Goal: Transaction & Acquisition: Book appointment/travel/reservation

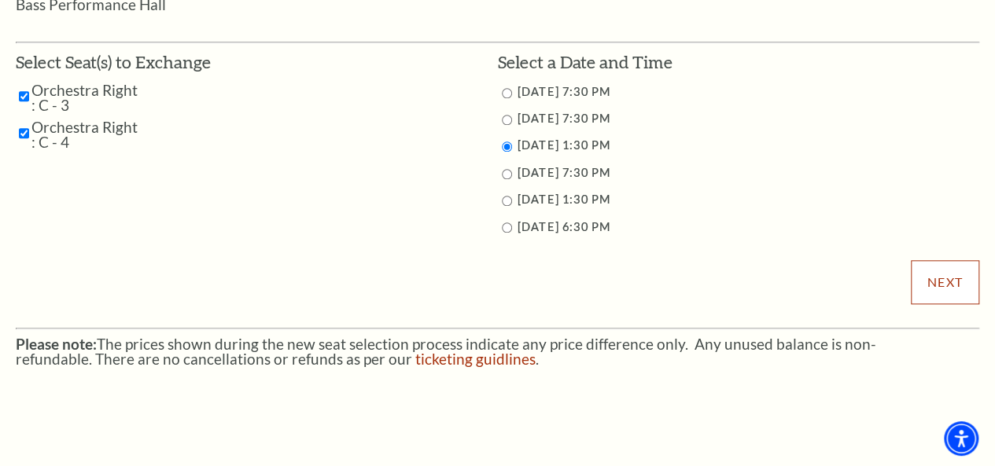
click at [960, 282] on input "Next" at bounding box center [945, 282] width 68 height 44
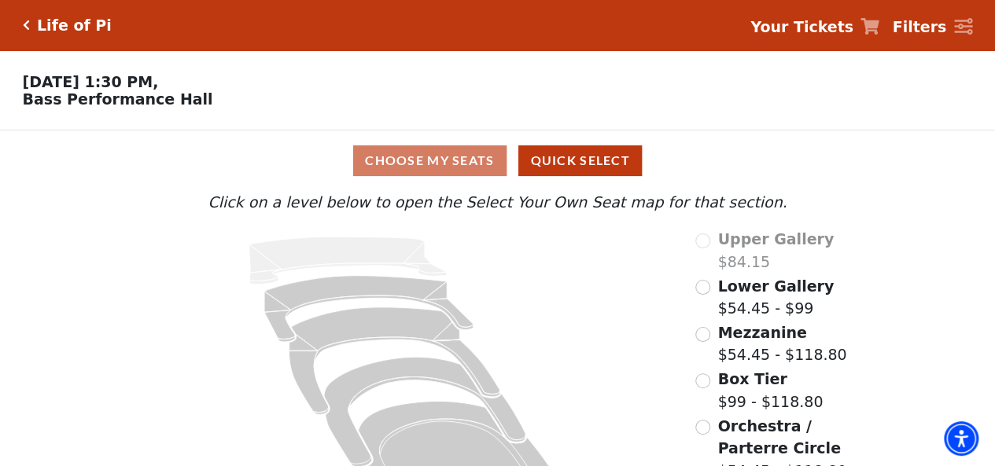
scroll to position [69, 0]
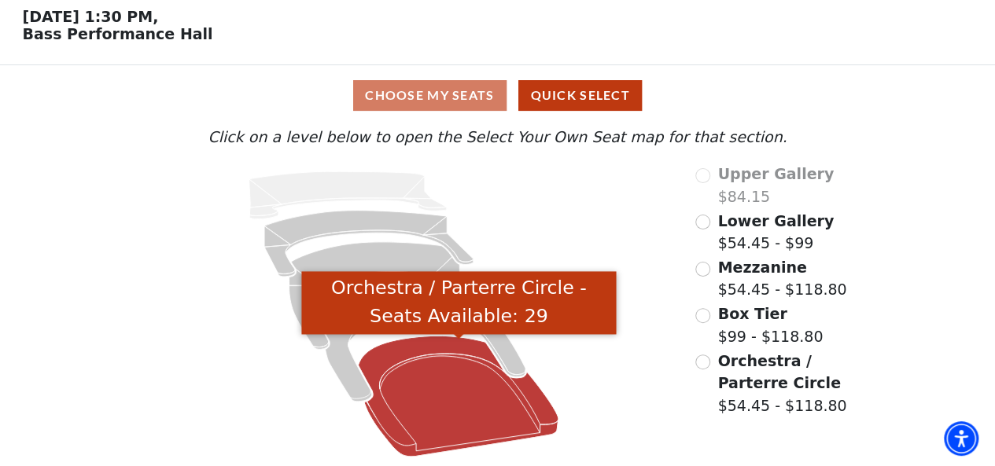
click at [429, 402] on icon "Orchestra / Parterre Circle - Seats Available: 29" at bounding box center [459, 397] width 201 height 121
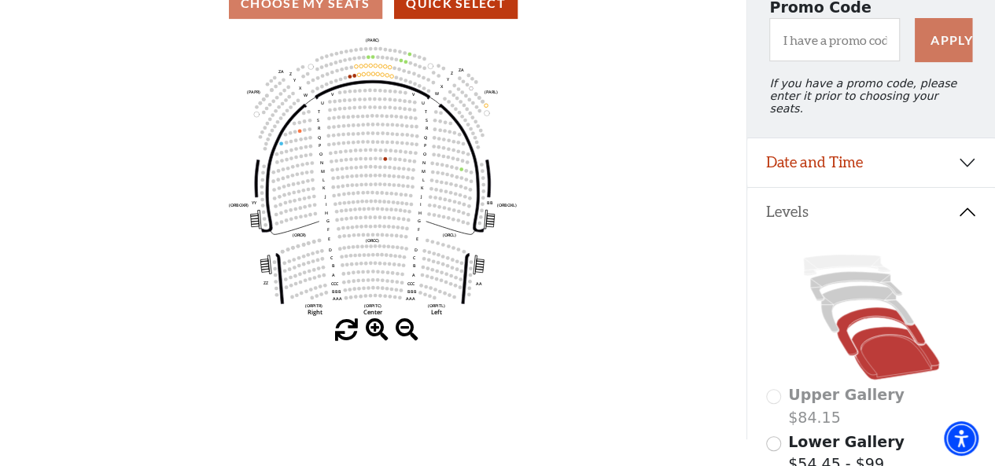
scroll to position [79, 0]
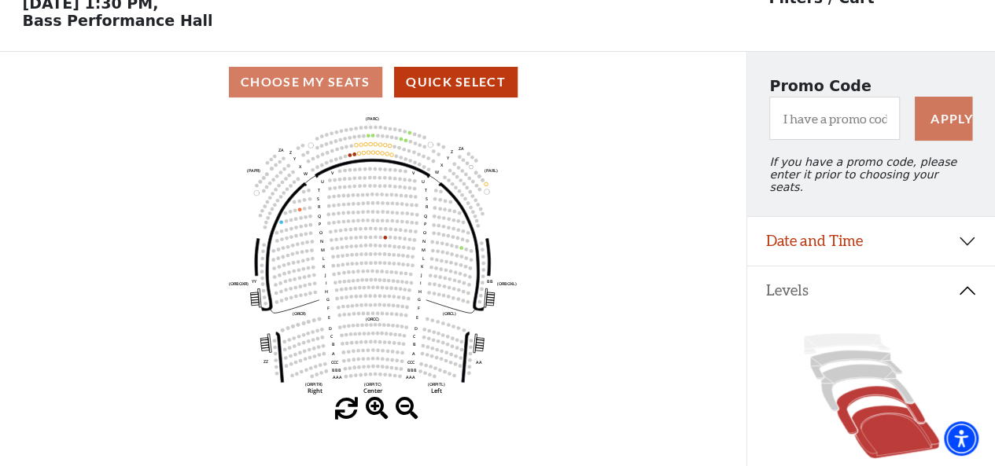
click at [861, 391] on icon at bounding box center [880, 410] width 89 height 48
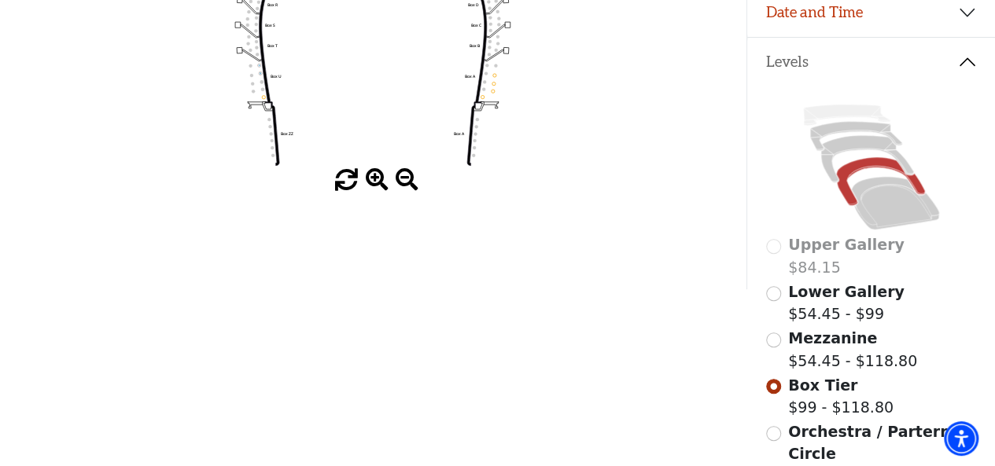
scroll to position [308, 0]
click at [865, 137] on icon at bounding box center [866, 158] width 93 height 47
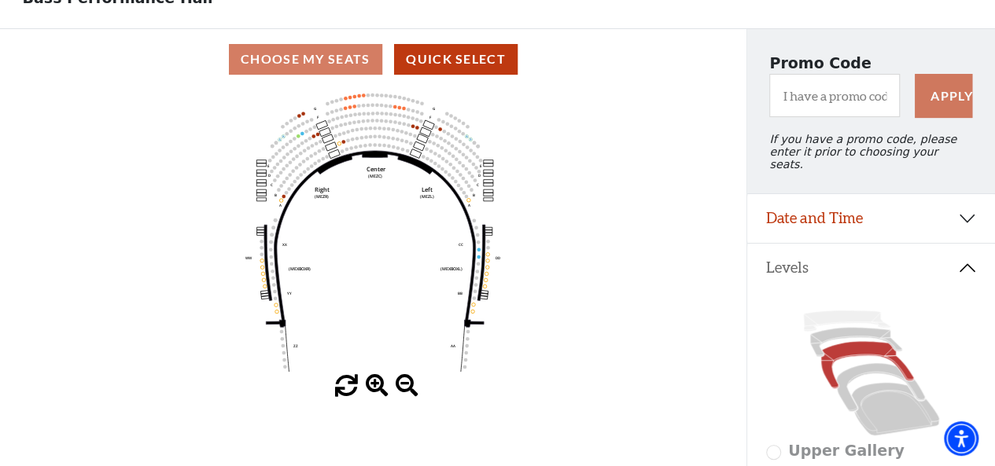
scroll to position [79, 0]
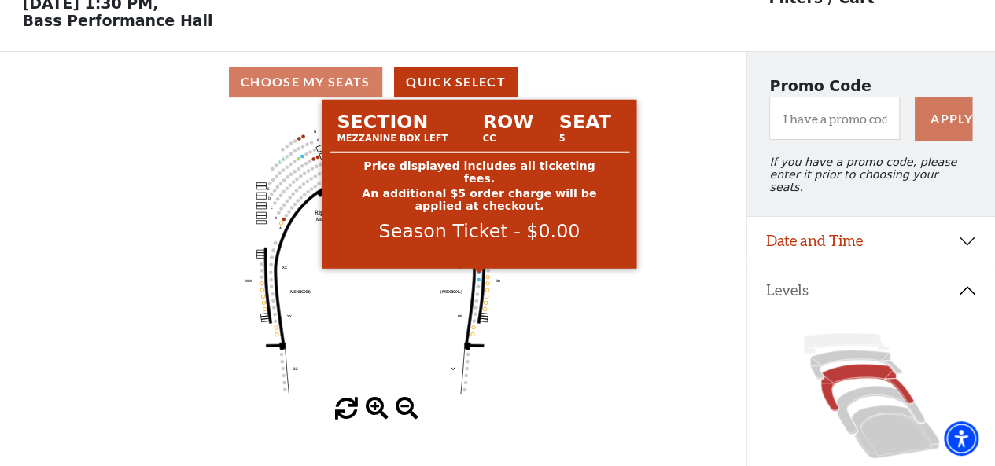
click at [479, 274] on circle at bounding box center [479, 273] width 4 height 4
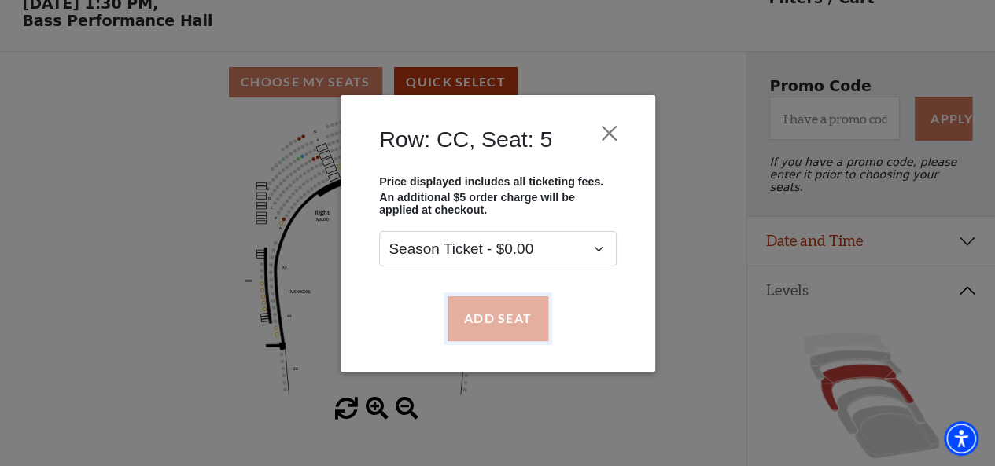
click at [491, 315] on button "Add Seat" at bounding box center [497, 319] width 101 height 44
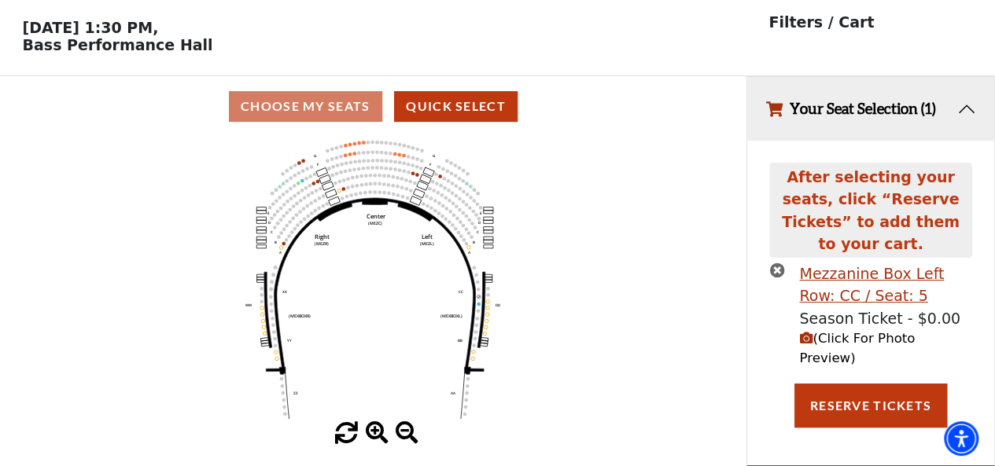
scroll to position [0, 0]
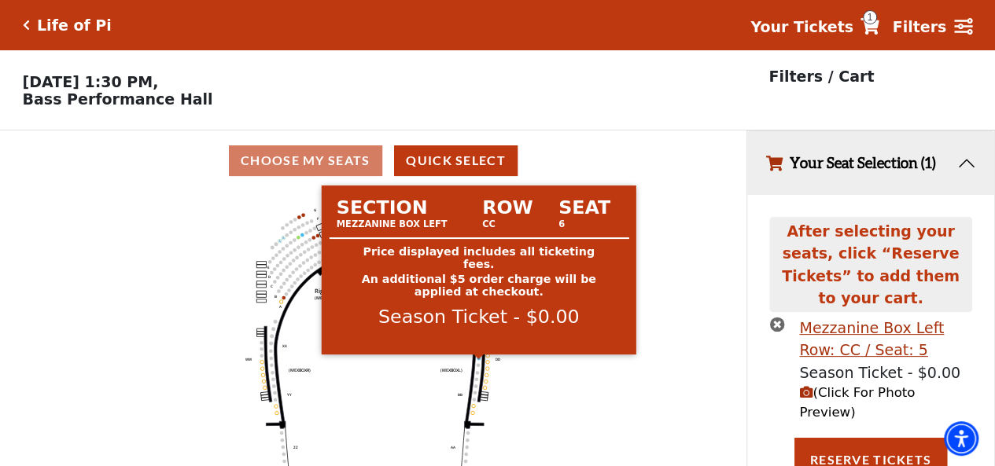
click at [477, 360] on circle at bounding box center [479, 358] width 4 height 4
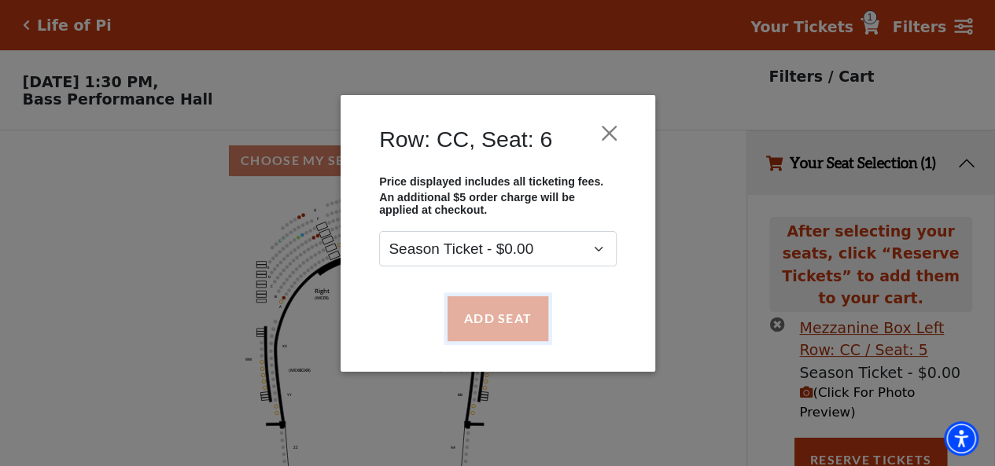
click at [478, 319] on button "Add Seat" at bounding box center [497, 319] width 101 height 44
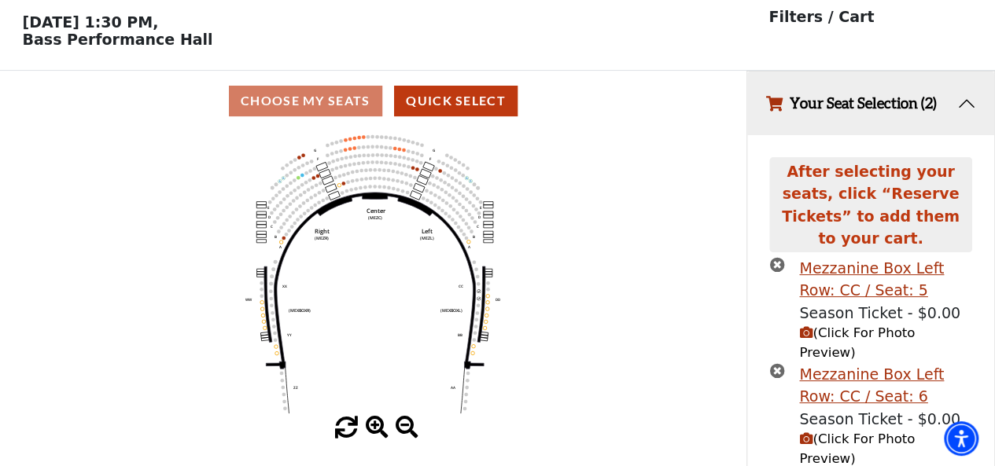
scroll to position [64, 0]
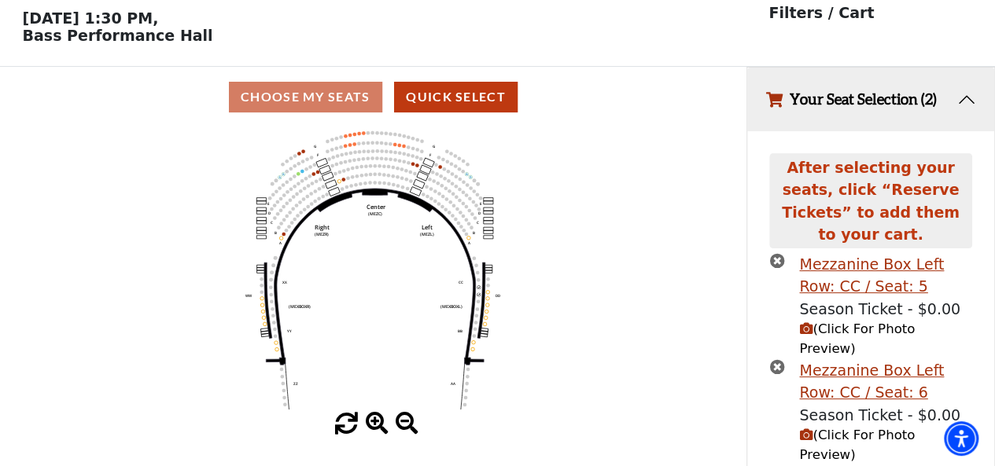
click at [840, 428] on span "(Click For Photo Preview)" at bounding box center [857, 445] width 116 height 35
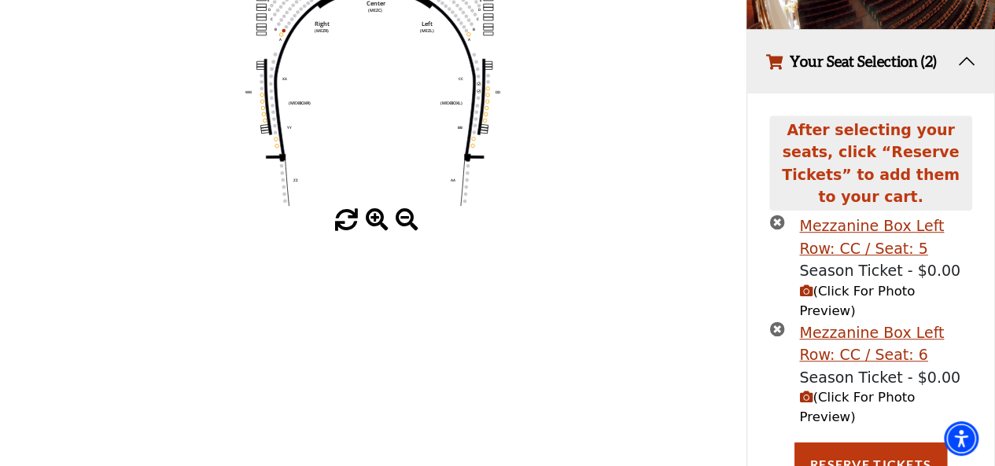
scroll to position [267, 0]
click at [779, 215] on icon "times-circle" at bounding box center [776, 222] width 15 height 15
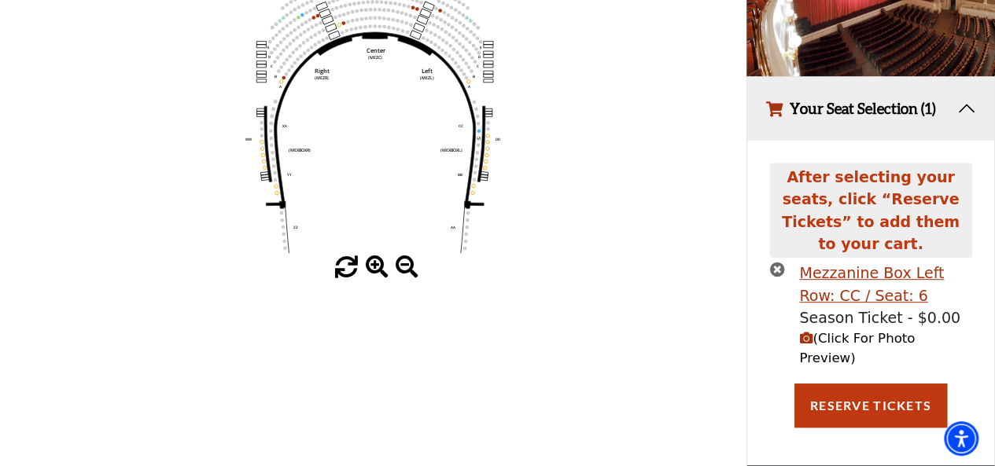
scroll to position [181, 0]
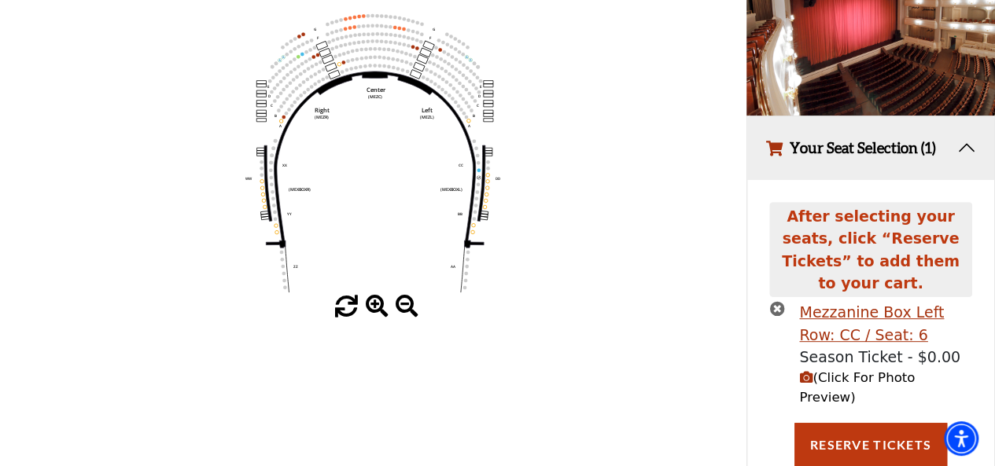
click at [773, 301] on icon "times-circle" at bounding box center [776, 308] width 15 height 15
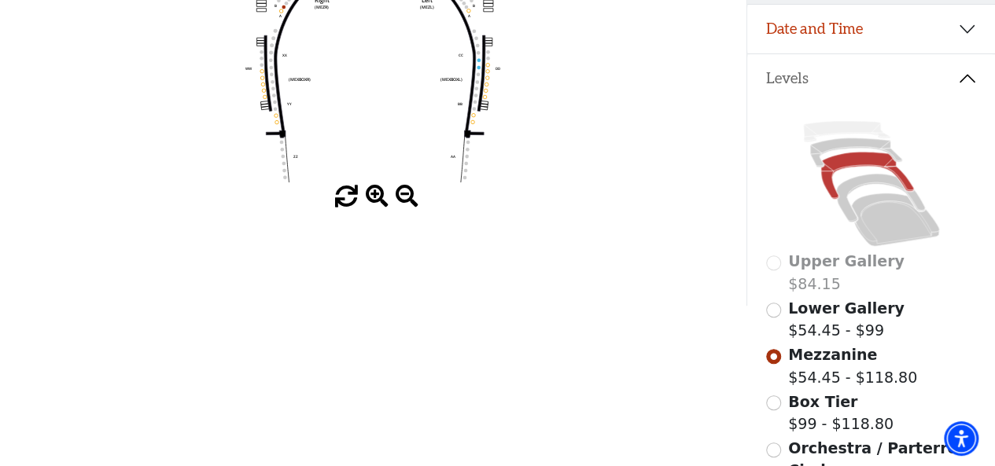
scroll to position [0, 0]
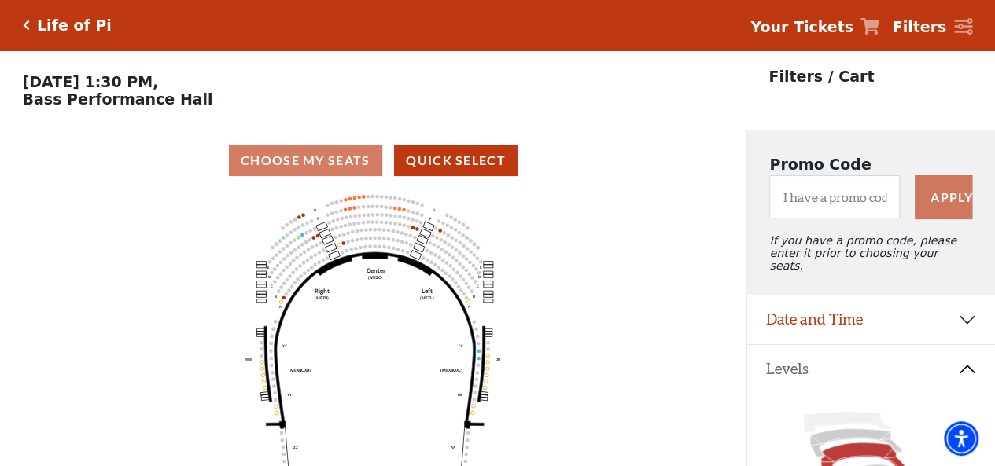
click at [339, 163] on div "Choose My Seats Quick Select" at bounding box center [373, 161] width 746 height 31
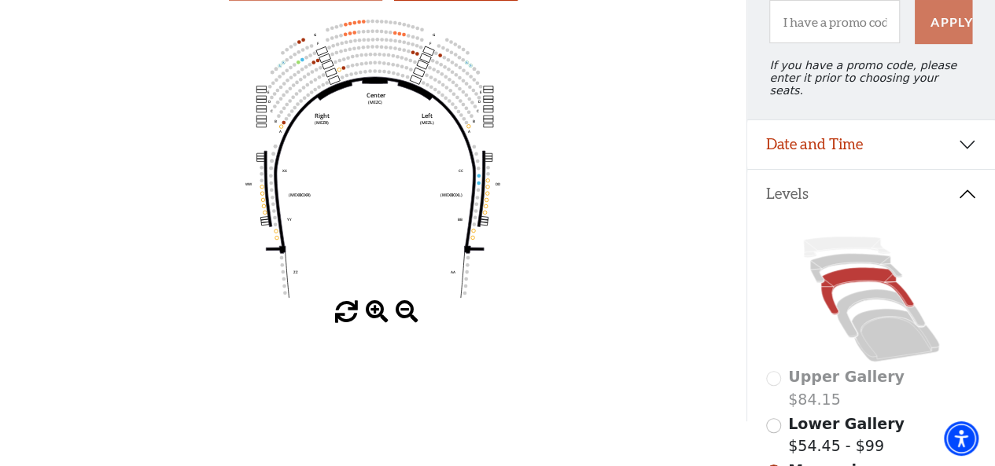
scroll to position [157, 0]
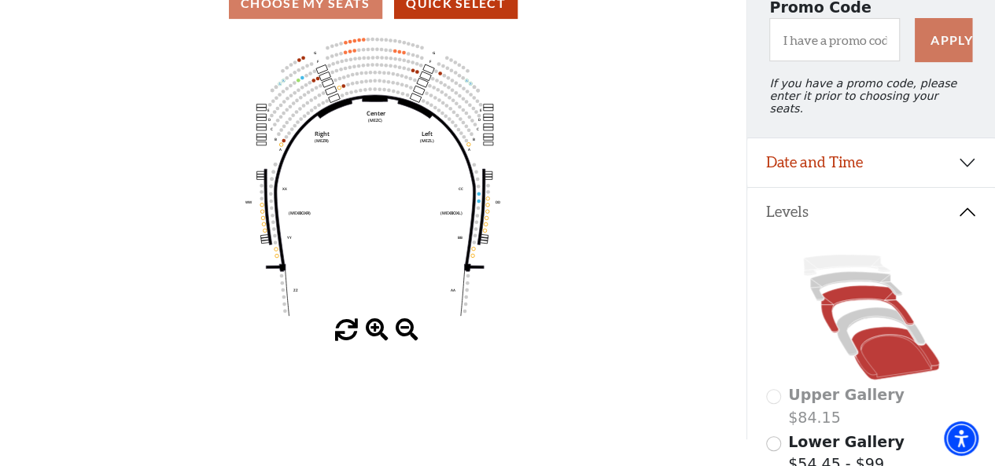
click at [886, 355] on icon at bounding box center [895, 353] width 88 height 53
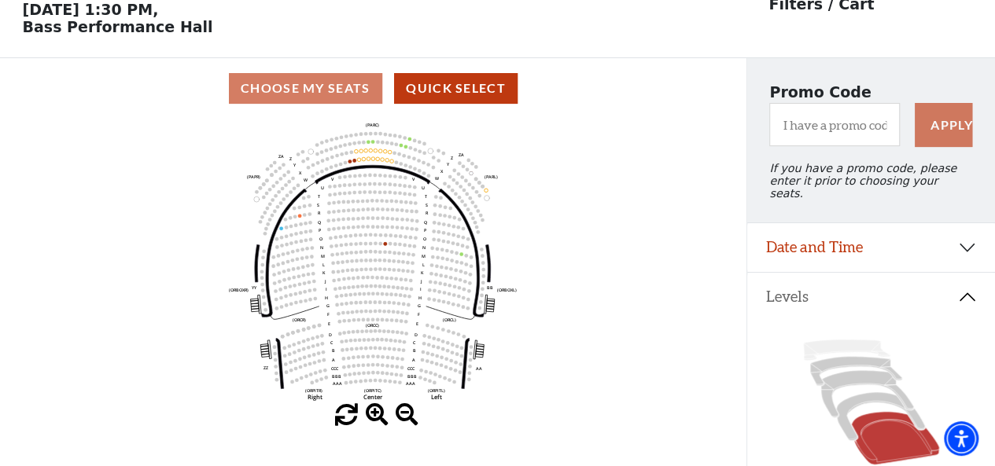
scroll to position [72, 0]
click at [372, 415] on span at bounding box center [377, 415] width 23 height 23
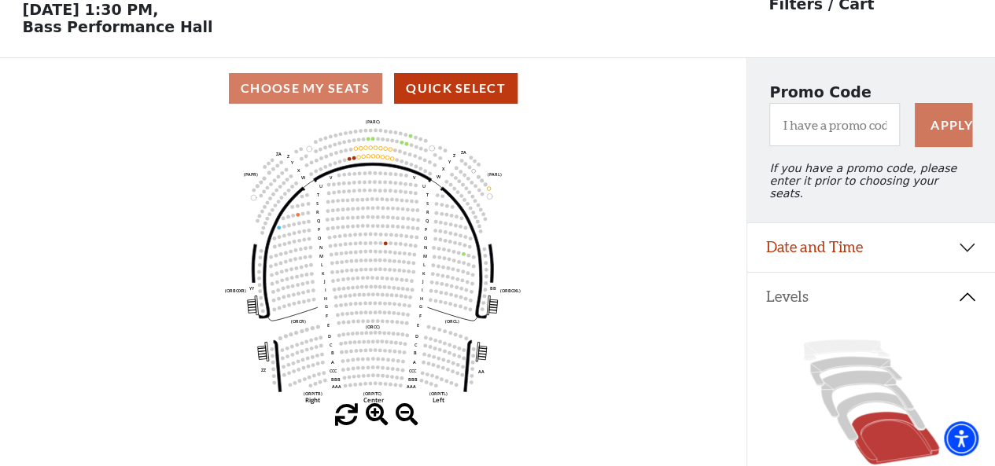
click at [372, 414] on span at bounding box center [377, 415] width 23 height 23
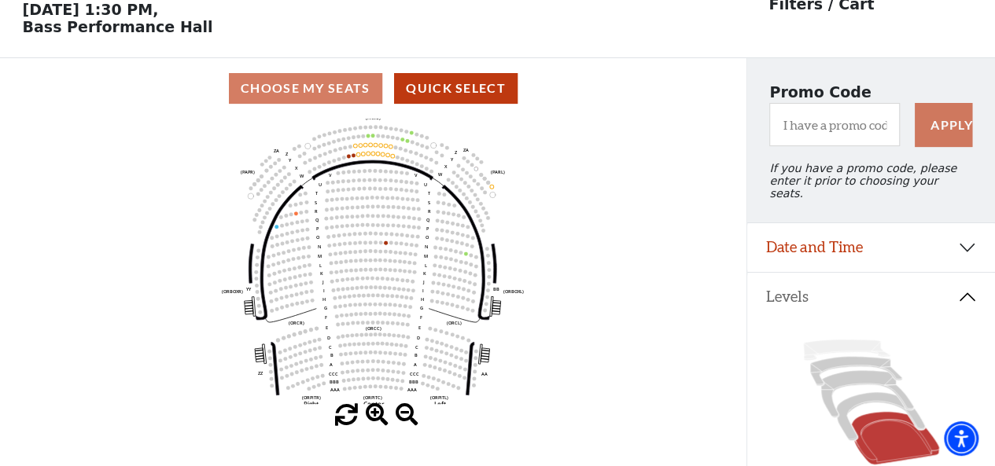
click at [372, 414] on span at bounding box center [377, 415] width 23 height 23
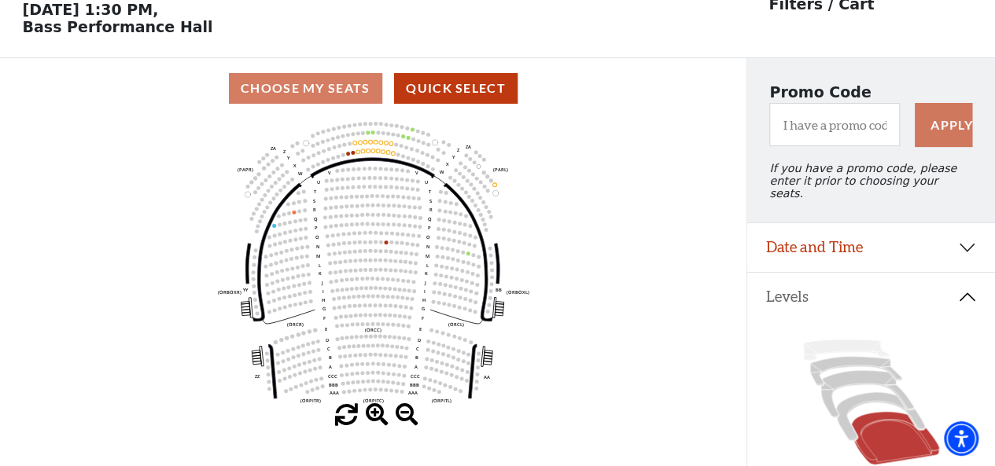
click at [372, 414] on span at bounding box center [377, 415] width 23 height 23
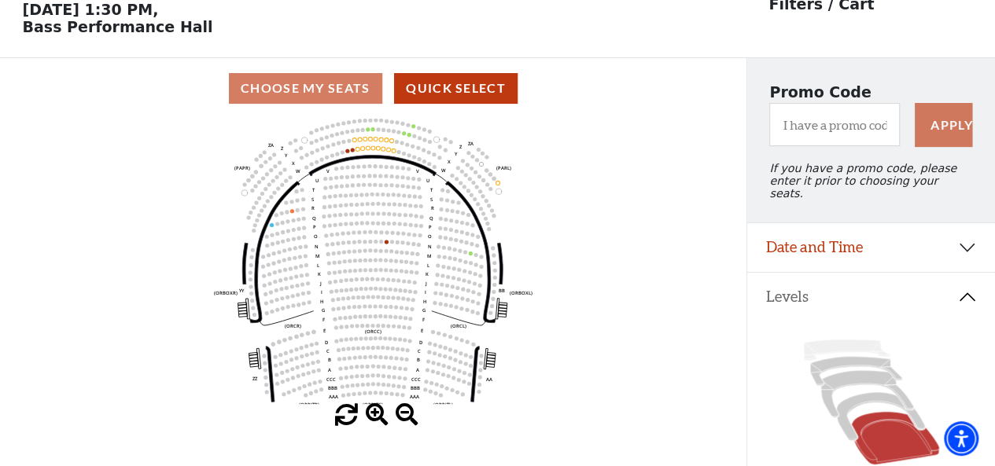
click at [372, 414] on span at bounding box center [377, 415] width 23 height 23
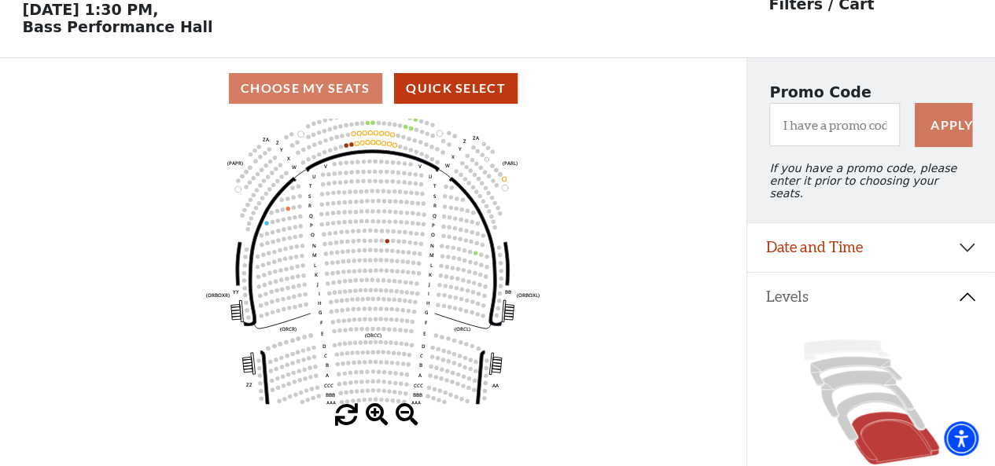
click at [372, 414] on span at bounding box center [377, 415] width 23 height 23
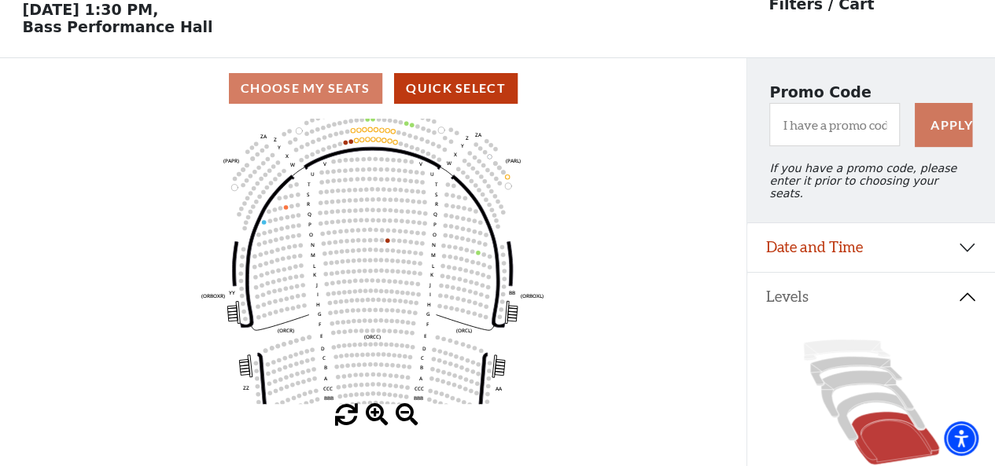
click at [372, 414] on span at bounding box center [377, 415] width 23 height 23
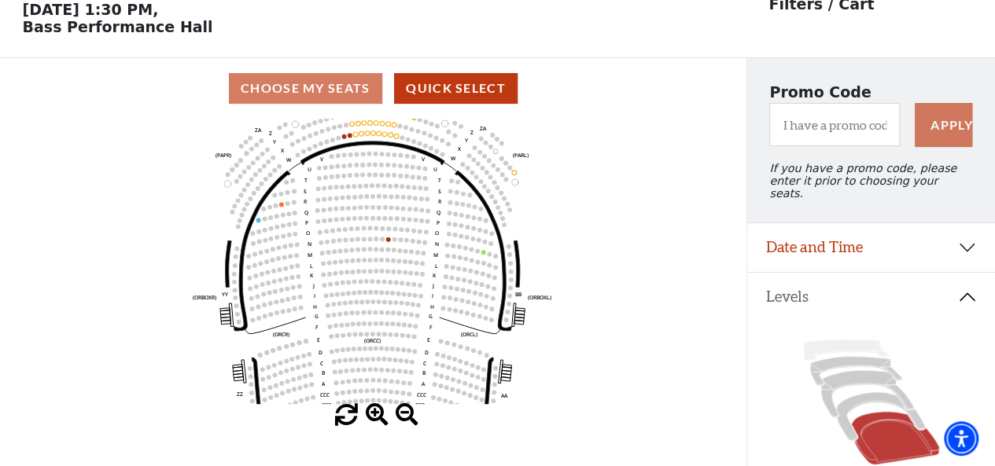
click at [372, 414] on span at bounding box center [377, 415] width 23 height 23
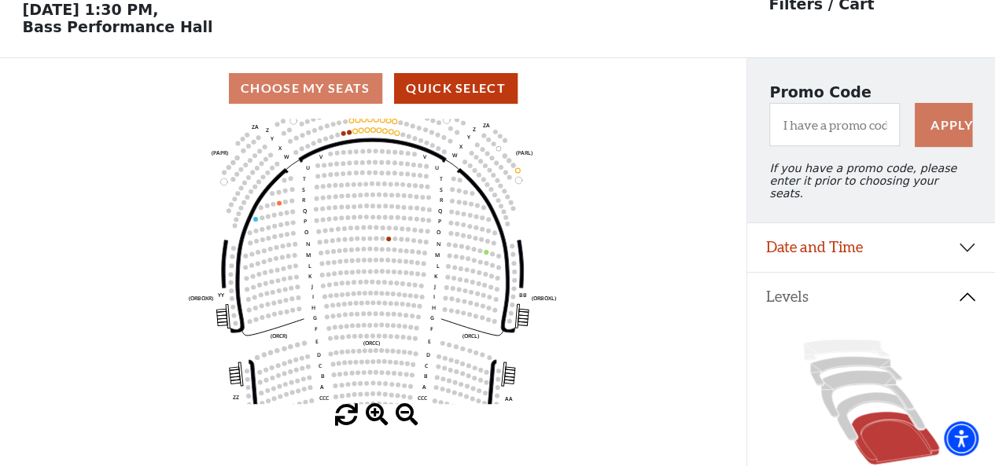
click at [372, 414] on span at bounding box center [377, 415] width 23 height 23
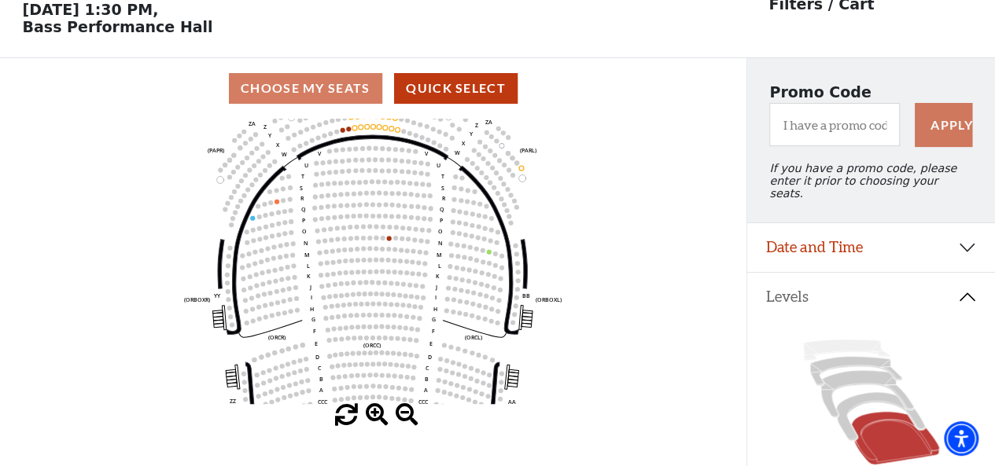
click at [372, 414] on span at bounding box center [377, 415] width 23 height 23
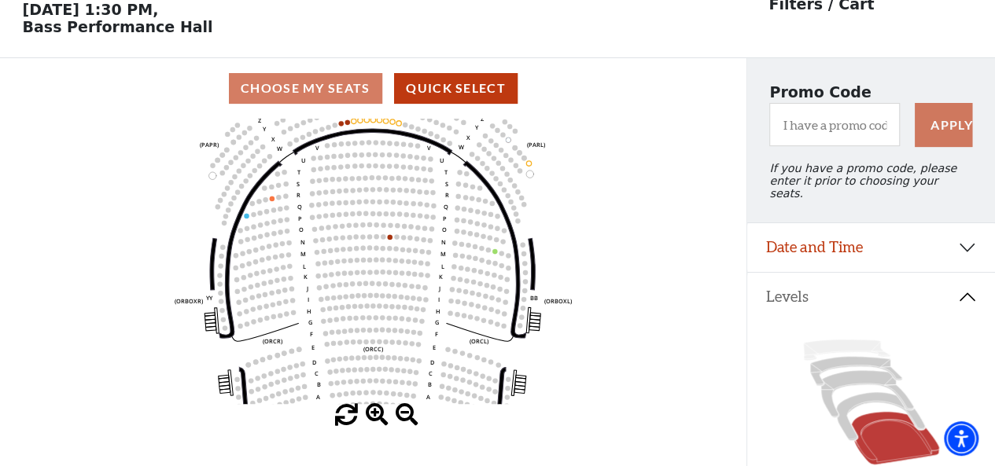
click at [372, 414] on span at bounding box center [377, 415] width 23 height 23
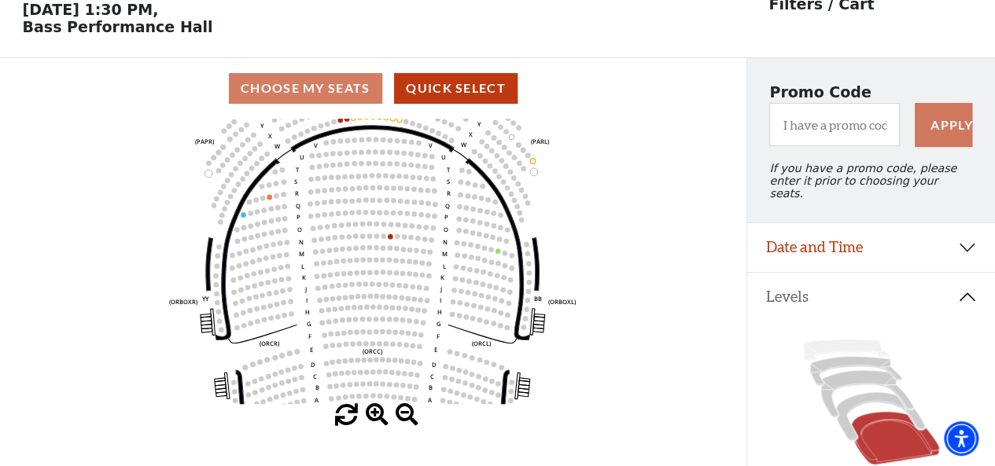
click at [372, 414] on span at bounding box center [377, 415] width 23 height 23
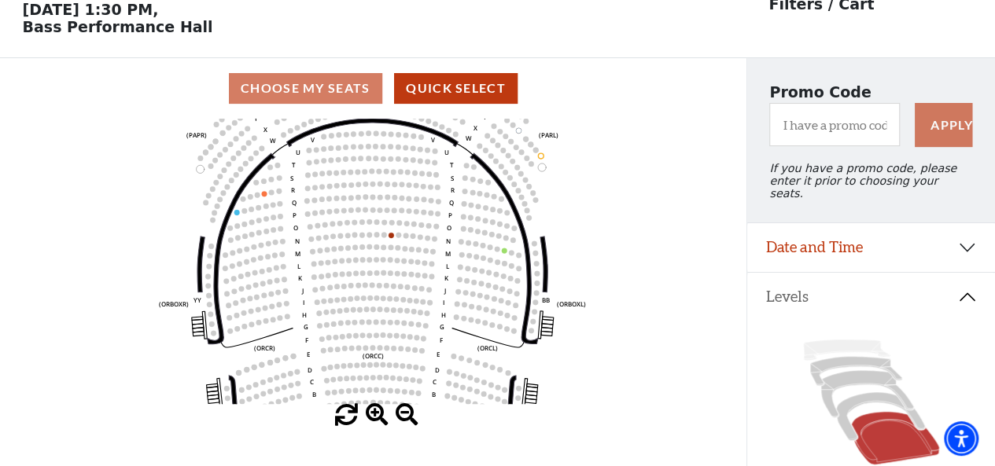
click at [372, 414] on span at bounding box center [377, 415] width 23 height 23
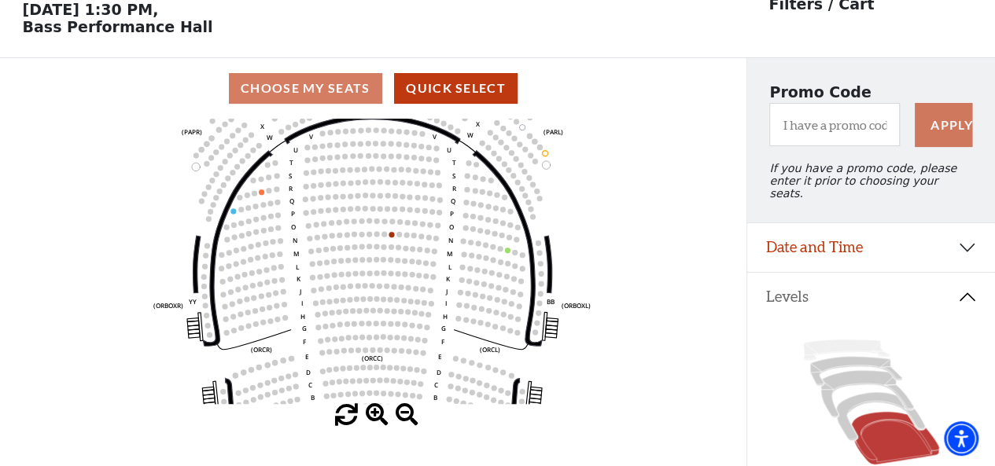
click at [372, 414] on span at bounding box center [377, 415] width 23 height 23
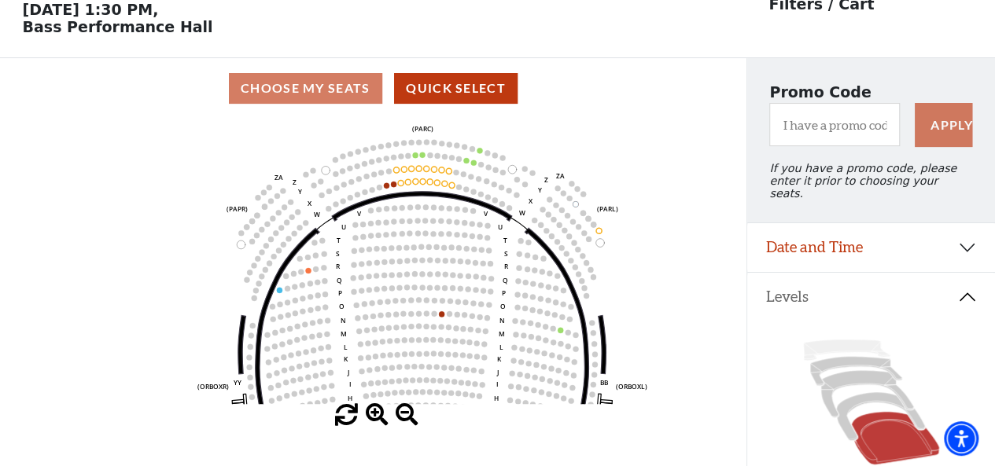
drag, startPoint x: 349, startPoint y: 224, endPoint x: 403, endPoint y: 308, distance: 100.1
click at [403, 308] on icon "Left (ORPITL) Right (ORPITR) Center (ORPITC) ZZ AA YY BB ZA ZA (ORCL) (ORCR) (O…" at bounding box center [373, 261] width 672 height 285
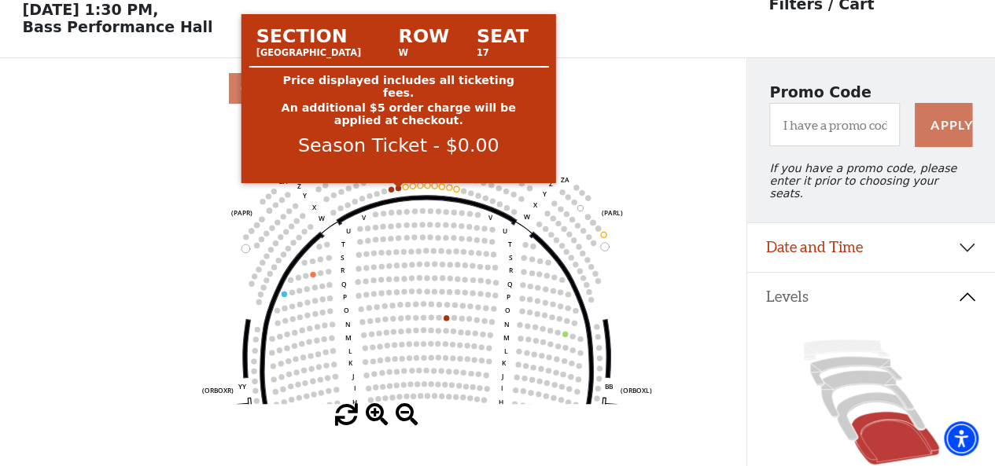
click at [400, 191] on circle at bounding box center [399, 189] width 6 height 6
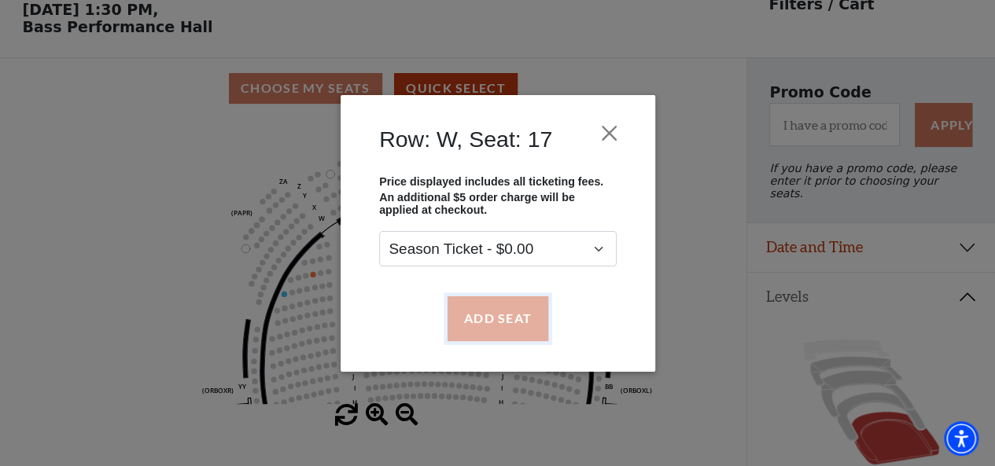
click at [507, 332] on button "Add Seat" at bounding box center [497, 319] width 101 height 44
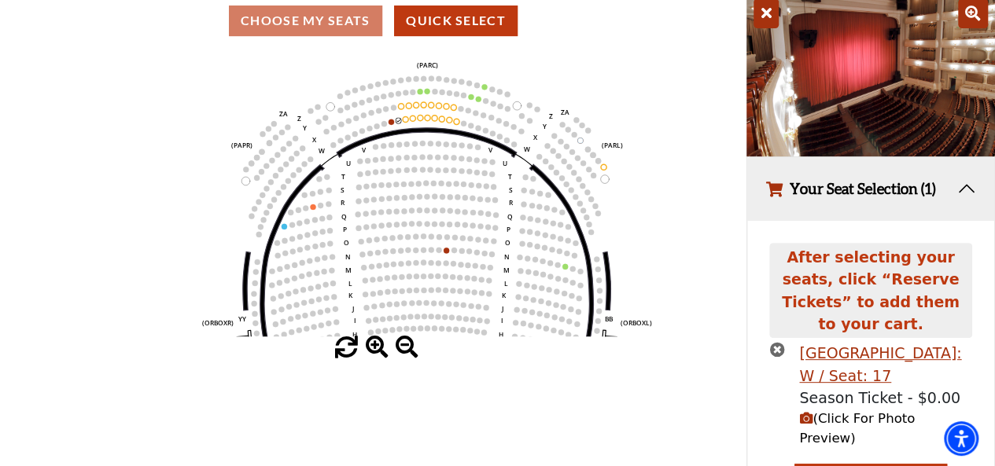
scroll to position [143, 0]
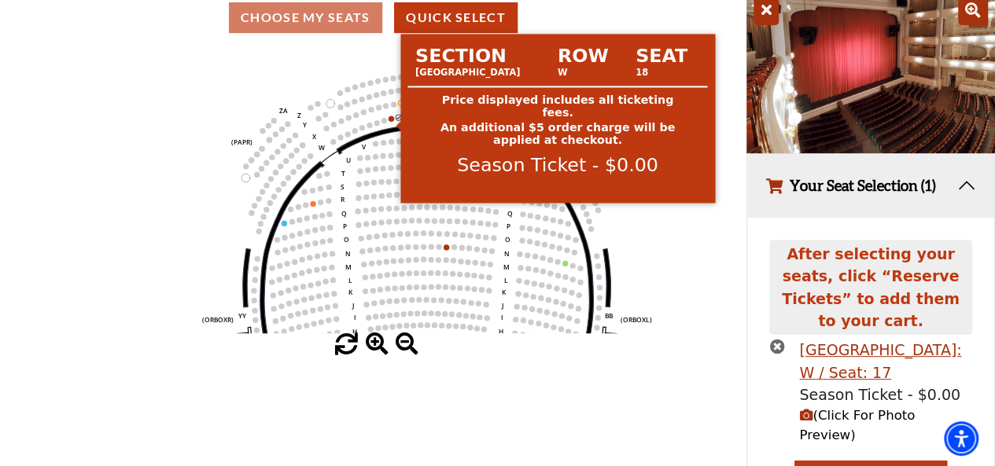
click at [391, 121] on circle at bounding box center [392, 119] width 6 height 6
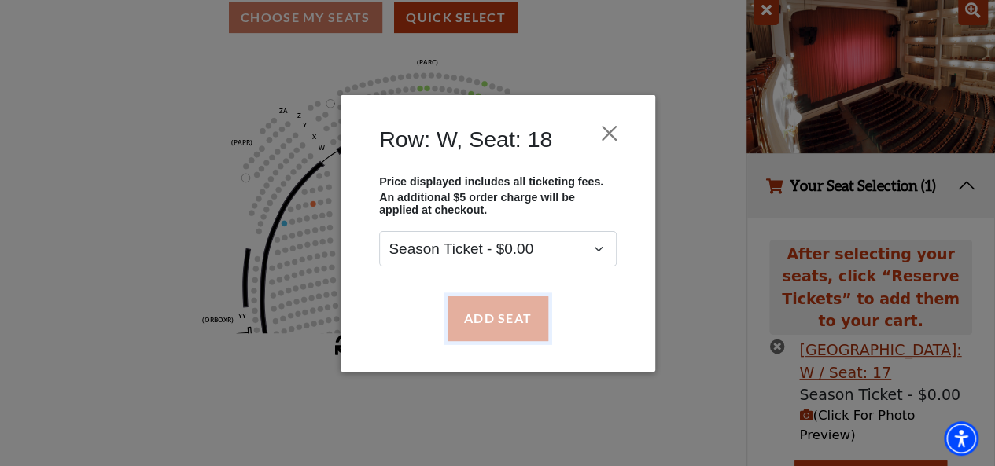
drag, startPoint x: 478, startPoint y: 319, endPoint x: 488, endPoint y: 315, distance: 10.2
click at [479, 319] on button "Add Seat" at bounding box center [497, 319] width 101 height 44
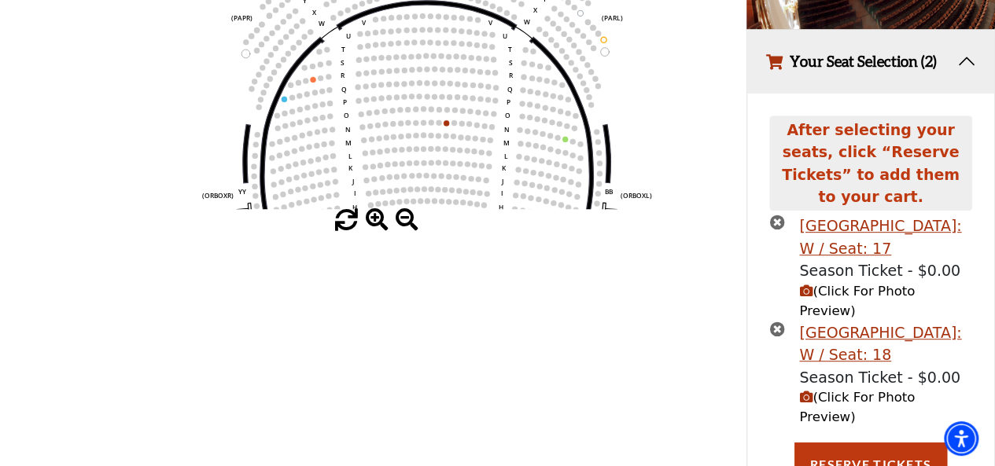
scroll to position [267, 0]
click at [879, 443] on button "Reserve Tickets" at bounding box center [870, 465] width 153 height 44
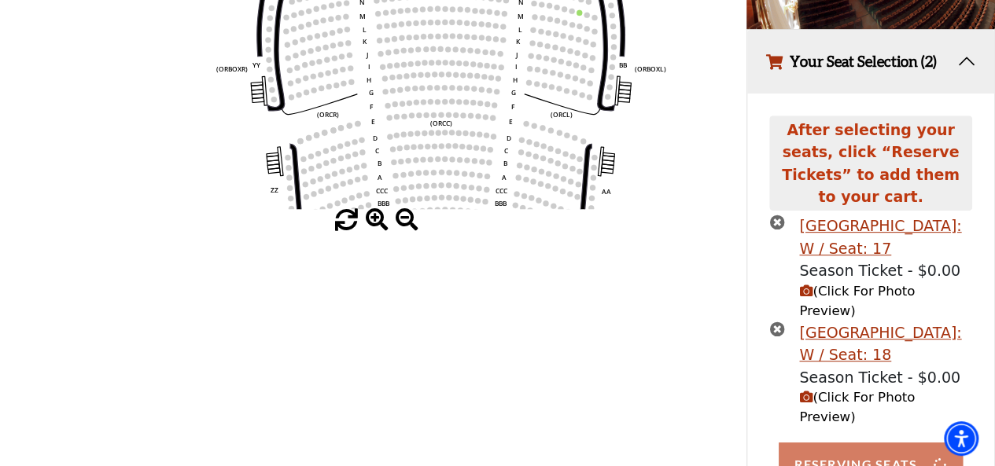
drag, startPoint x: 433, startPoint y: 131, endPoint x: 447, endPoint y: -29, distance: 161.1
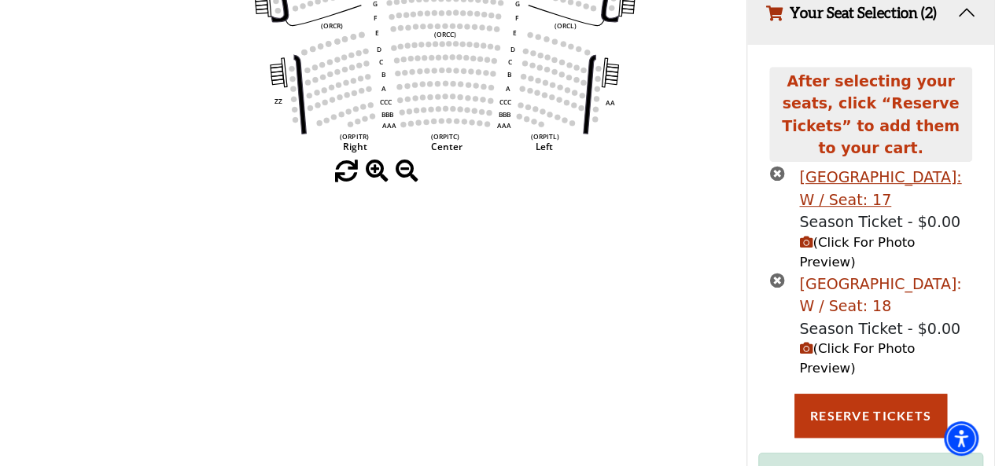
scroll to position [359, 0]
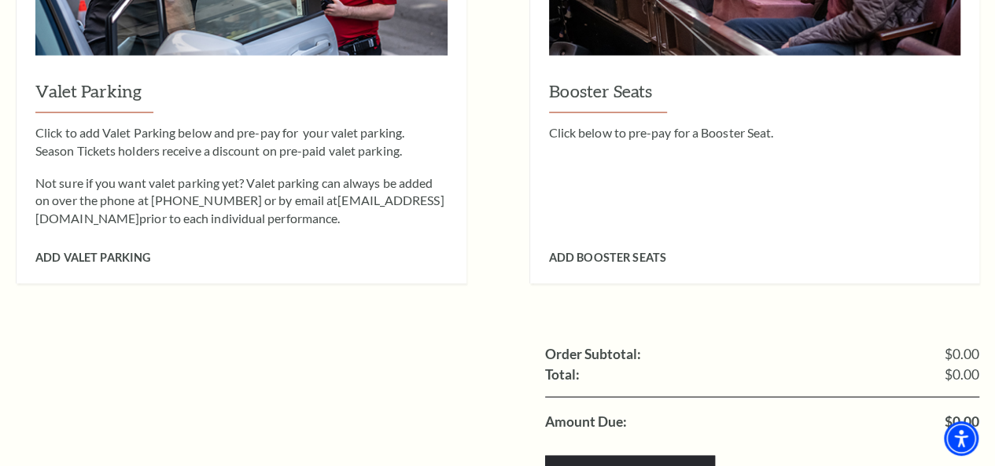
scroll to position [1730, 0]
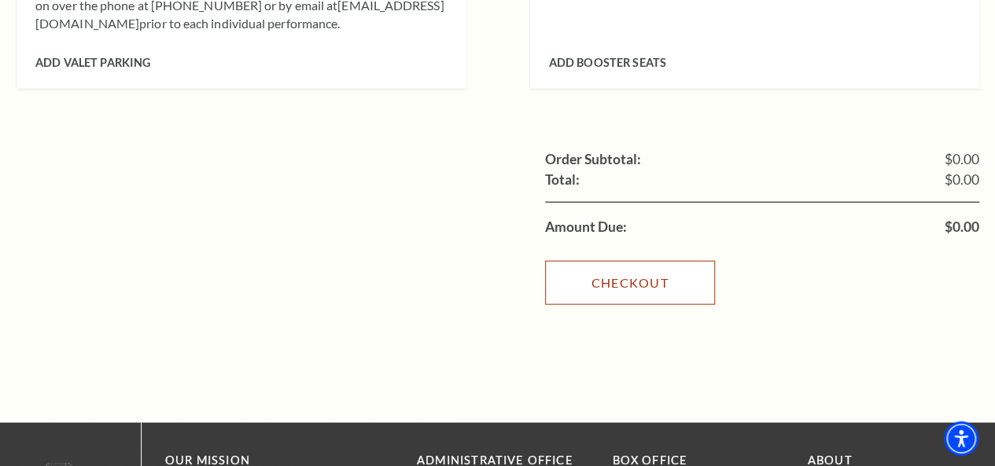
click at [680, 261] on link "Checkout" at bounding box center [630, 283] width 170 height 44
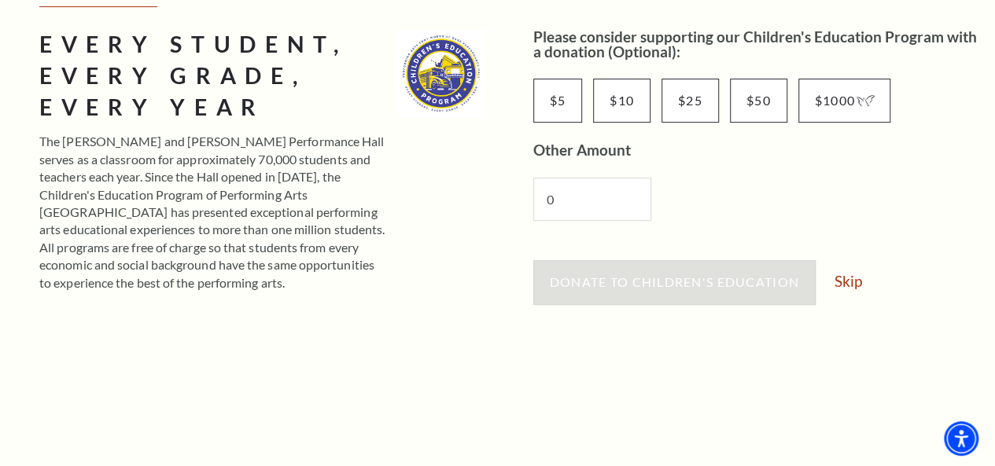
click at [848, 218] on div "Please consider supporting our Children's Education Program with a donation (Op…" at bounding box center [756, 402] width 447 height 746
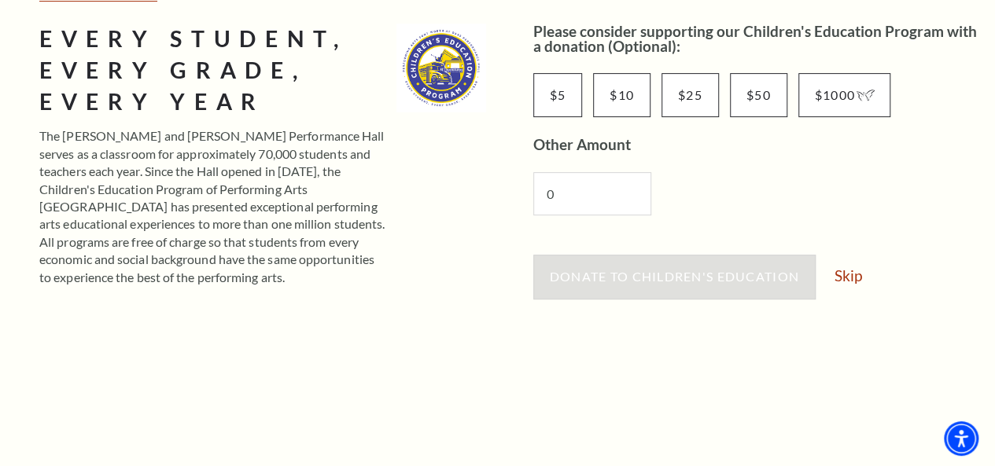
scroll to position [236, 0]
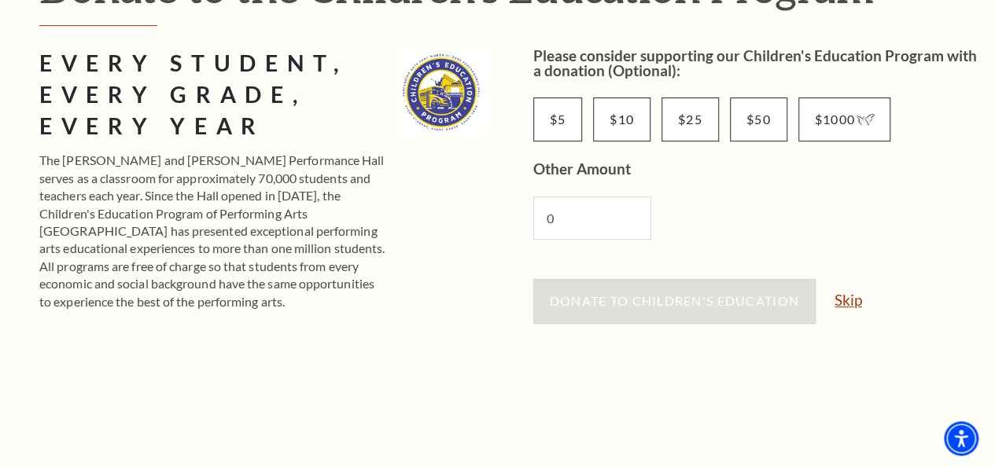
click at [856, 298] on link "Skip" at bounding box center [848, 300] width 28 height 15
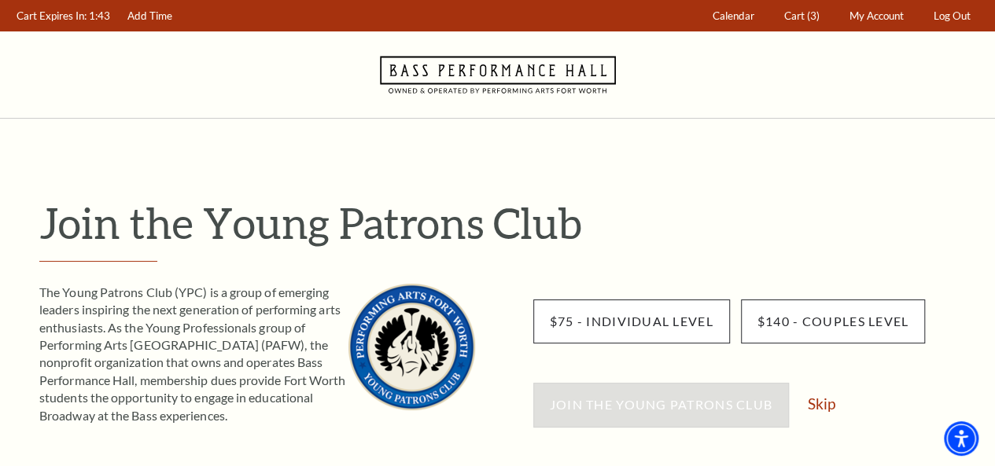
scroll to position [315, 0]
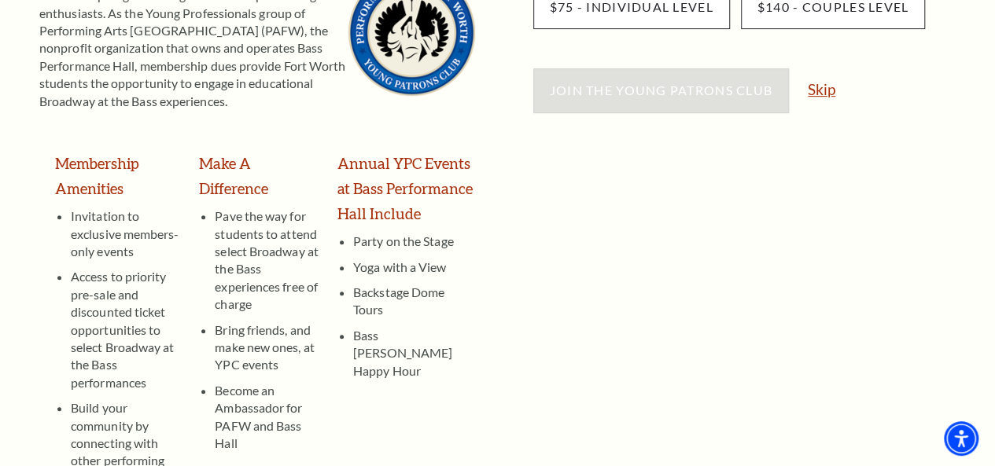
click at [824, 87] on link "Skip" at bounding box center [822, 89] width 28 height 15
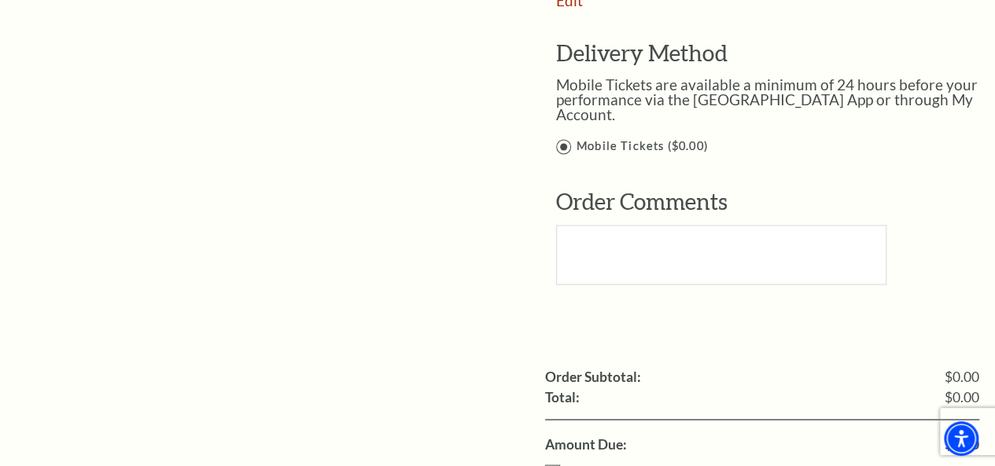
scroll to position [1416, 0]
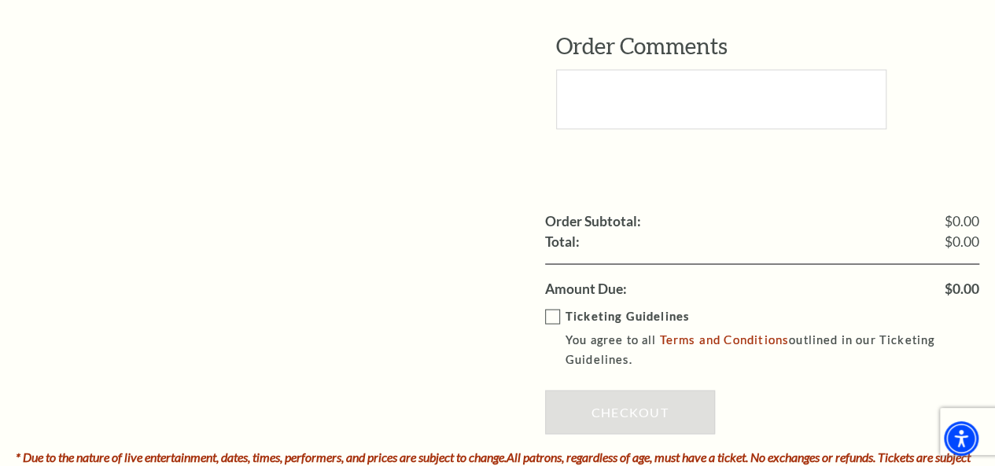
click at [554, 307] on label "Ticketing Guidelines You agree to all Terms and Conditions outlined in our Tick…" at bounding box center [773, 338] width 457 height 63
click at [0, 0] on input "Ticketing Guidelines You agree to all Terms and Conditions outlined in our Tick…" at bounding box center [0, 0] width 0 height 0
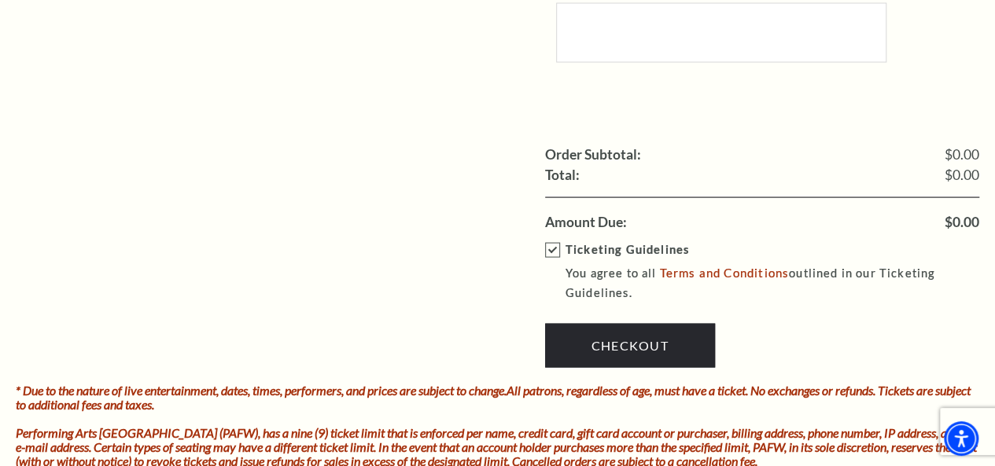
scroll to position [1573, 0]
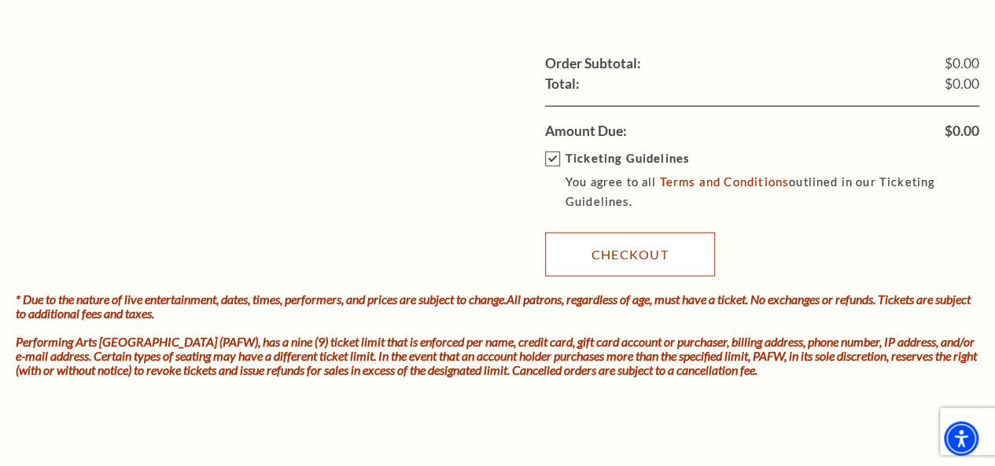
click at [668, 234] on link "Checkout" at bounding box center [630, 255] width 170 height 44
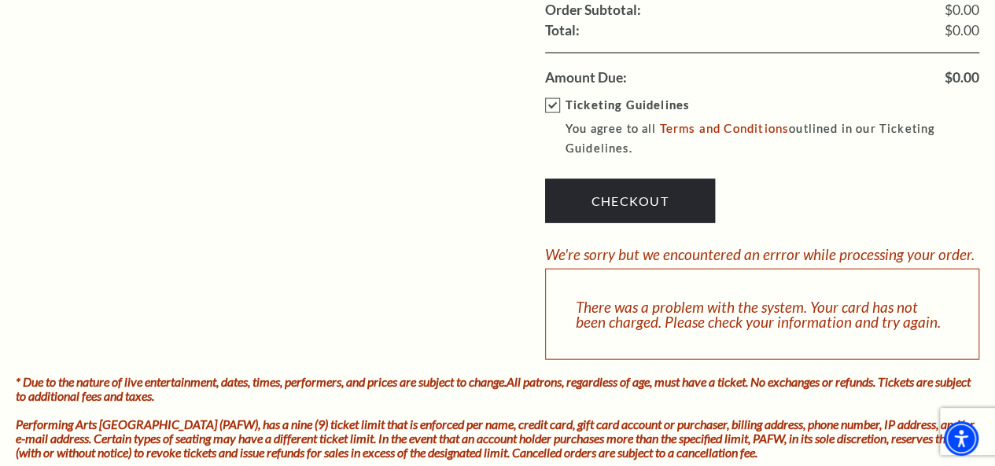
scroll to position [1652, 0]
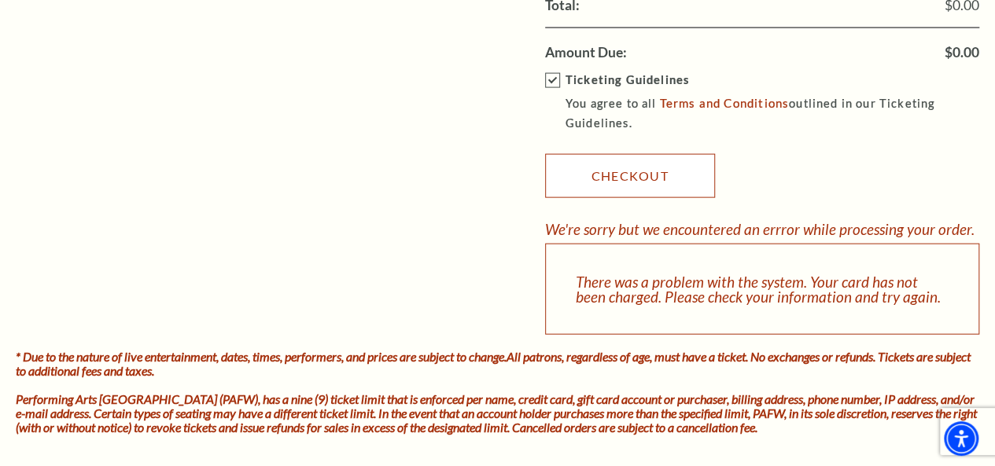
click at [663, 168] on link "Checkout" at bounding box center [630, 176] width 170 height 44
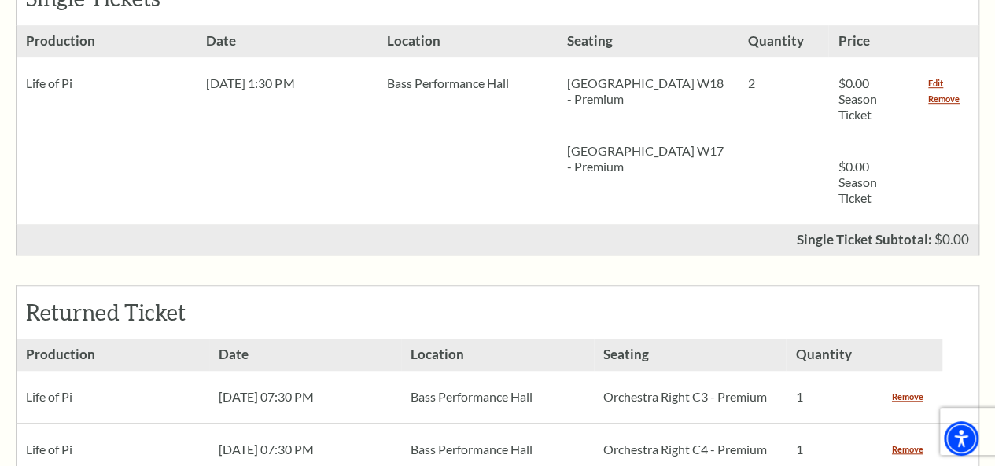
scroll to position [0, 0]
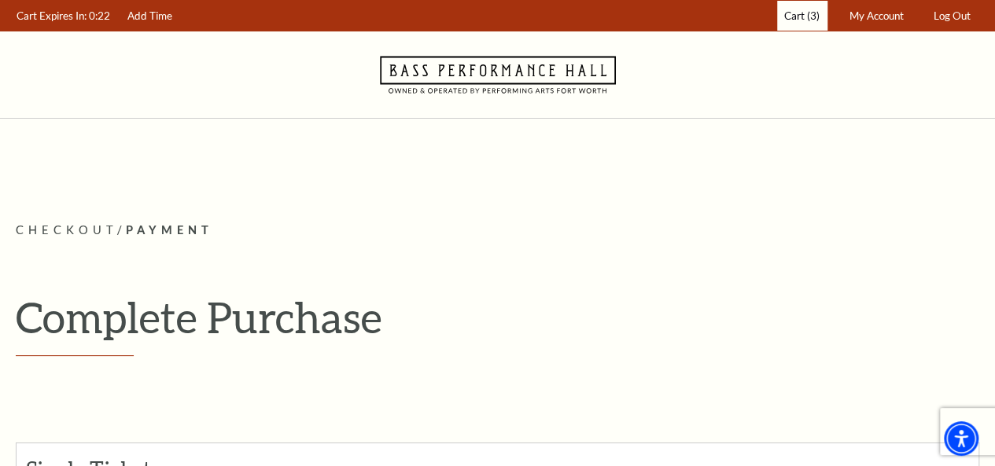
click at [793, 12] on span "Cart" at bounding box center [794, 15] width 20 height 13
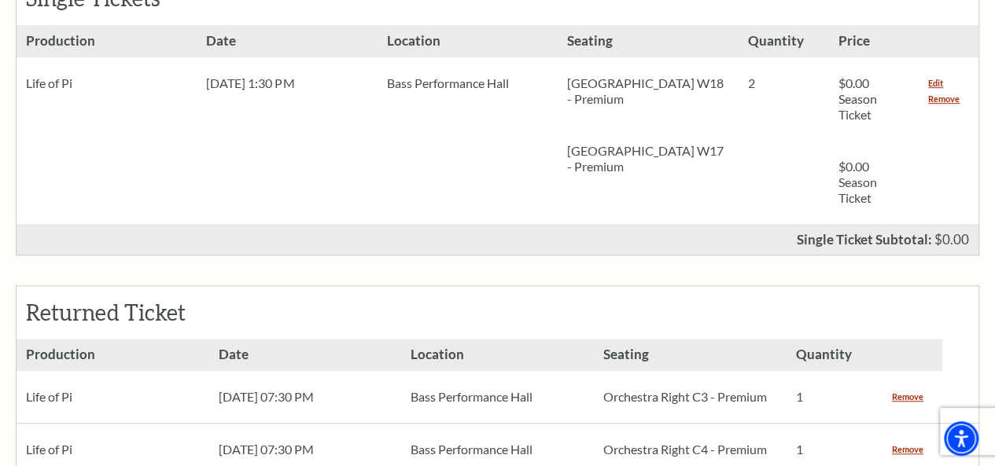
scroll to position [591, 0]
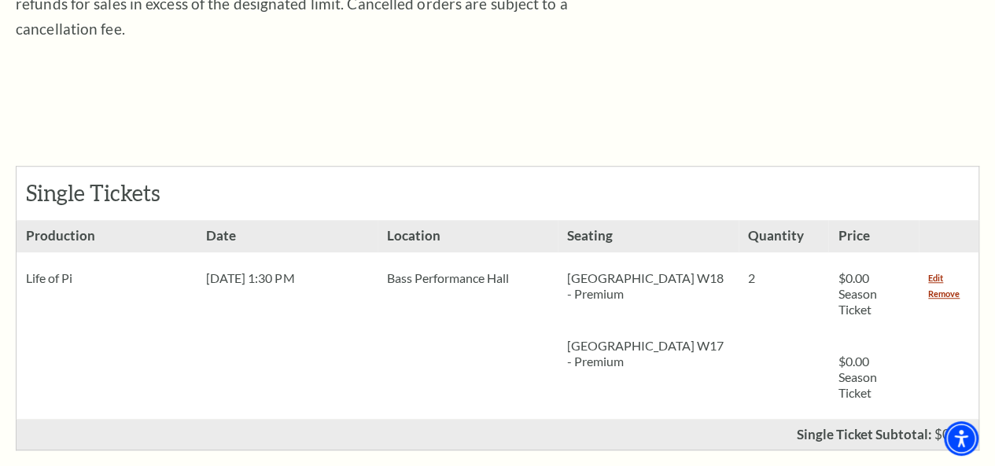
scroll to position [551, 0]
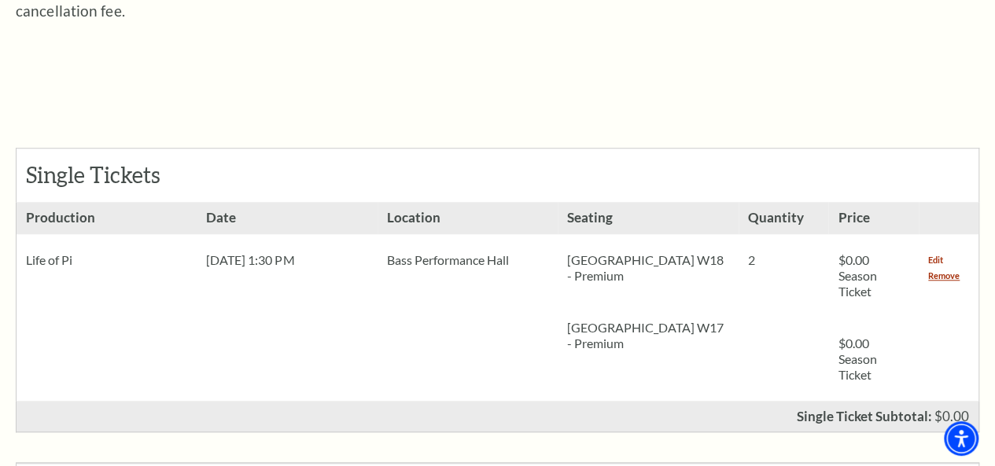
click at [934, 252] on link "Edit" at bounding box center [935, 260] width 15 height 16
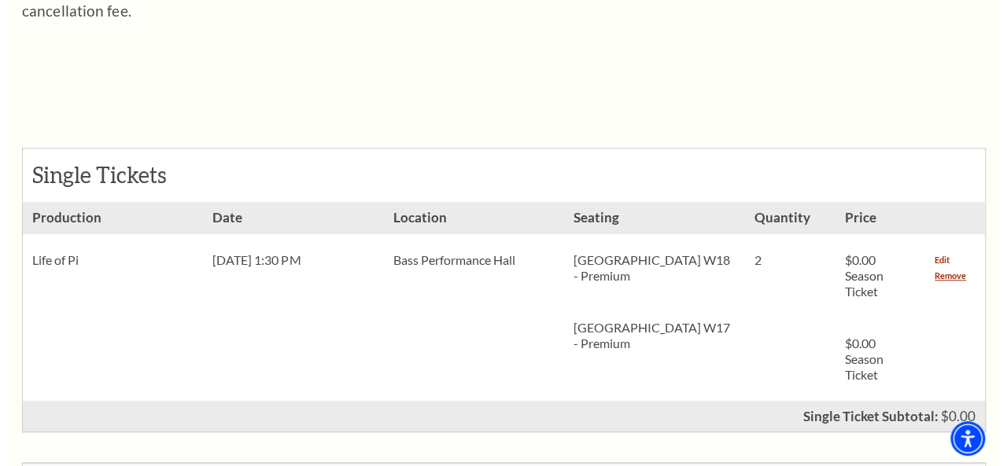
scroll to position [112, 0]
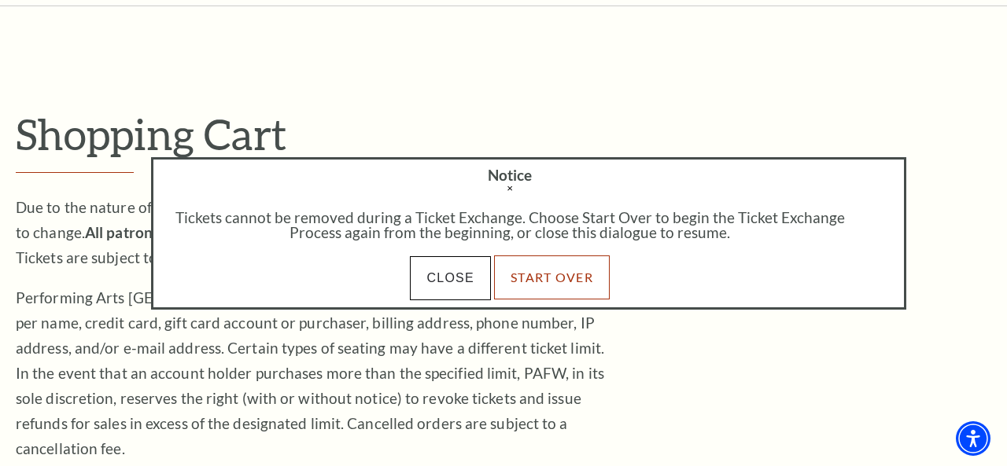
click at [549, 276] on link "Start Over" at bounding box center [552, 278] width 116 height 44
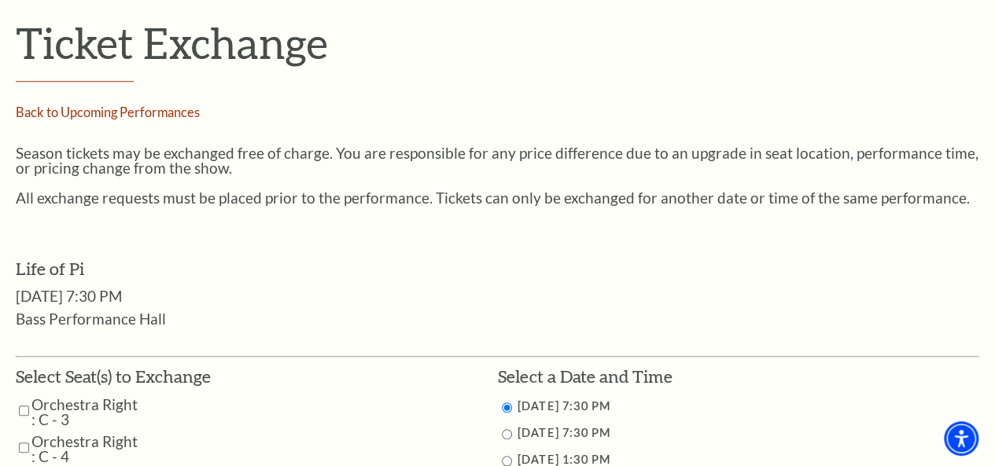
scroll to position [629, 0]
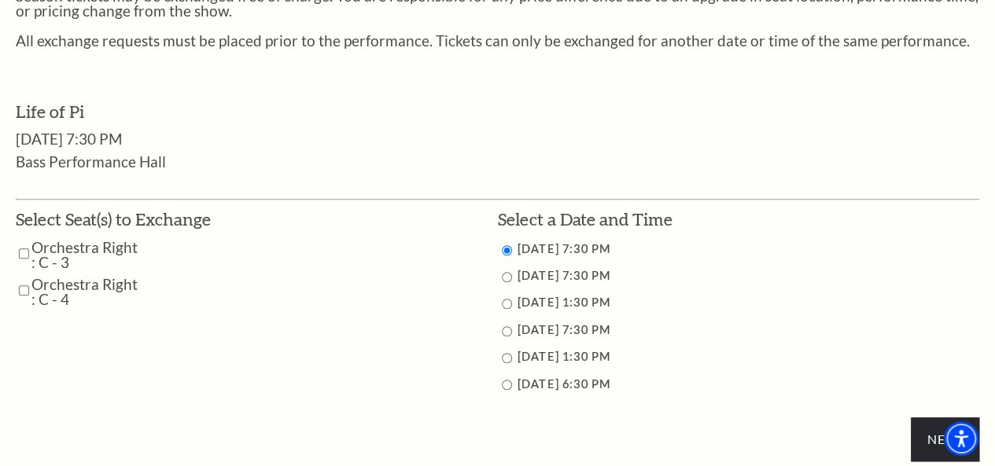
click at [25, 262] on input "Orchestra Right : C - 3" at bounding box center [24, 254] width 10 height 28
checkbox input "true"
click at [24, 294] on input "Orchestra Right : C - 4" at bounding box center [24, 291] width 10 height 28
checkbox input "true"
click at [503, 309] on input "9/27/2025 1:30 PM" at bounding box center [507, 304] width 10 height 10
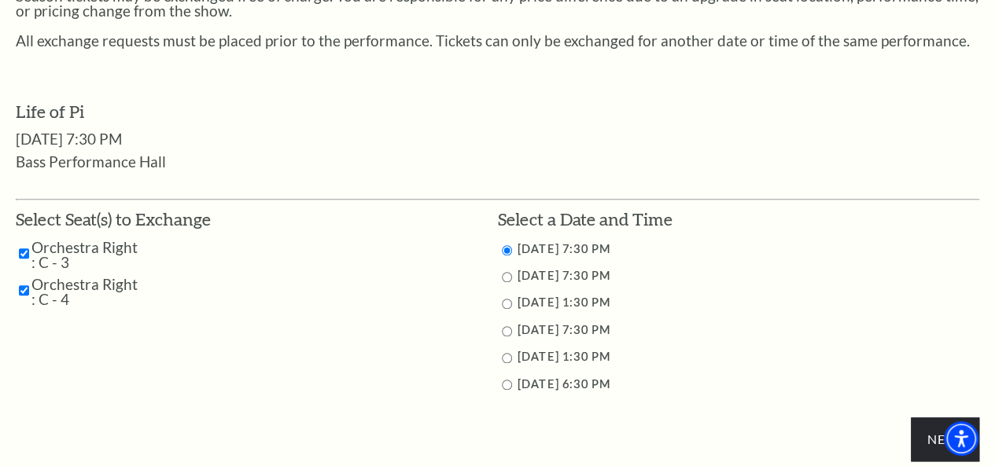
radio input "true"
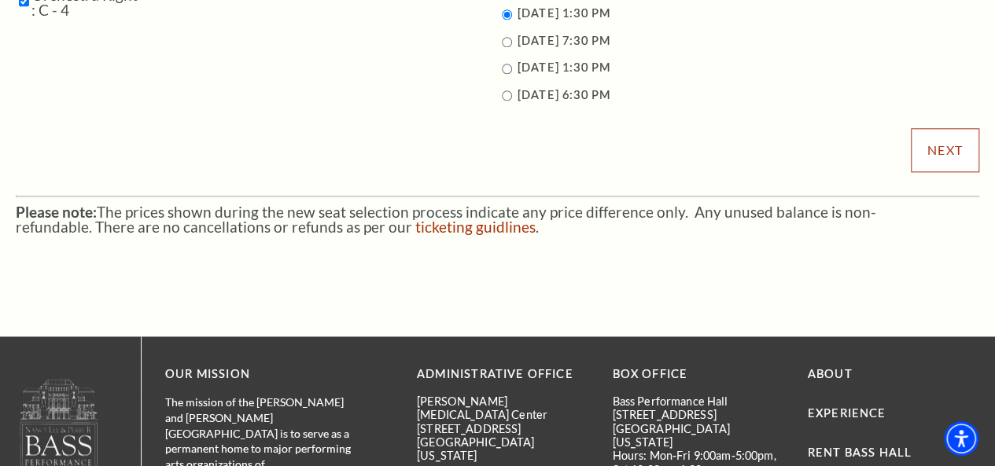
click at [927, 129] on div "Next" at bounding box center [497, 53] width 963 height 270
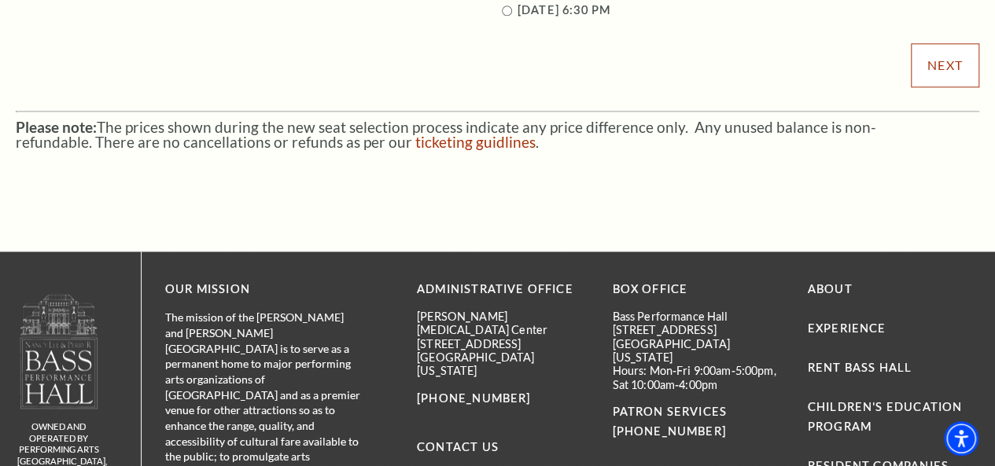
scroll to position [1022, 0]
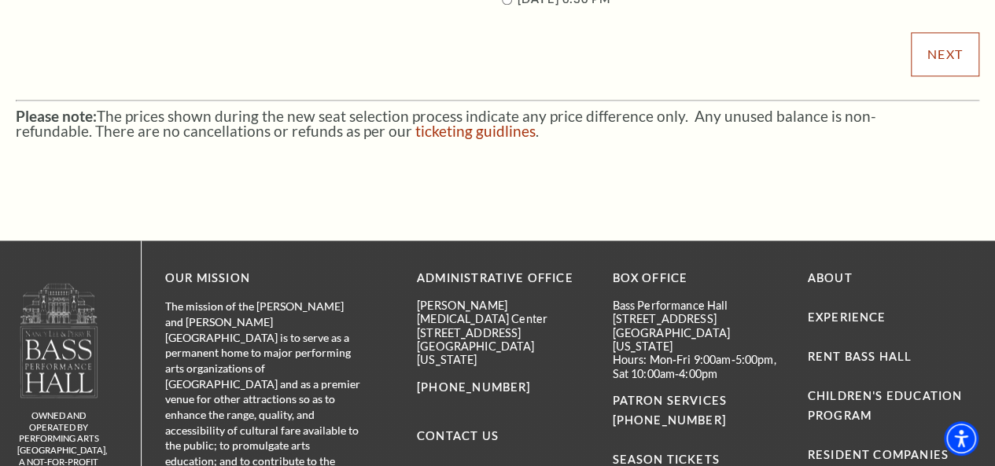
click at [941, 50] on input "Next" at bounding box center [945, 54] width 68 height 44
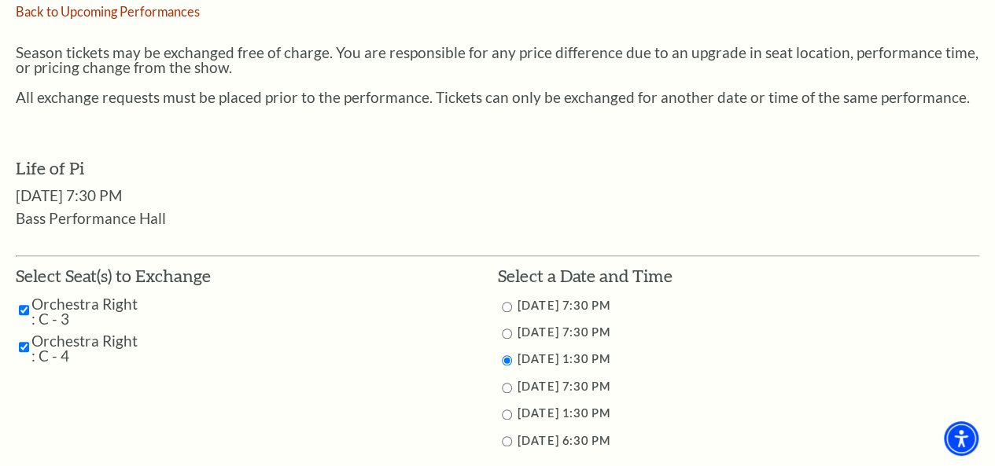
scroll to position [551, 0]
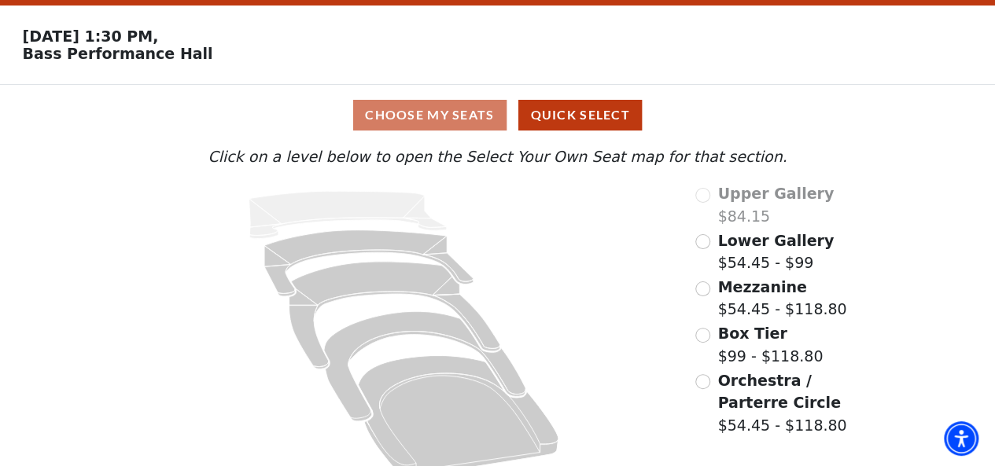
scroll to position [69, 0]
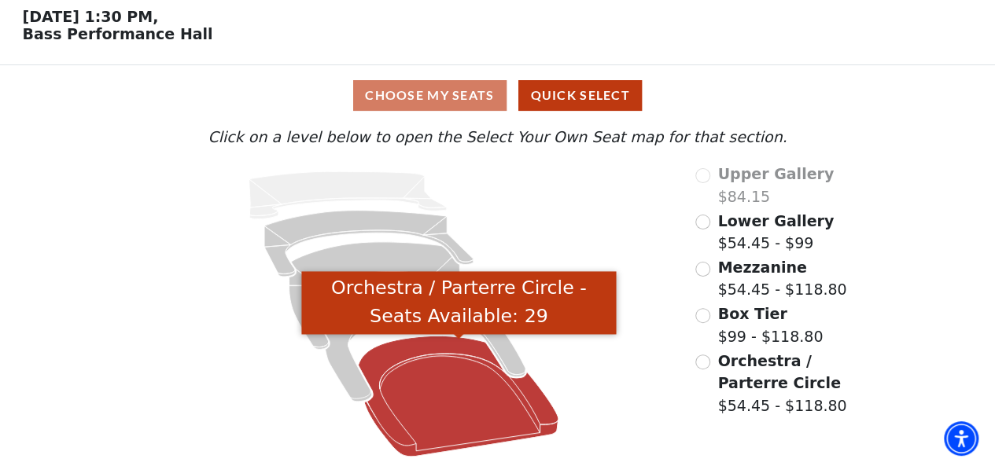
click at [442, 358] on icon "Orchestra / Parterre Circle - Seats Available: 29" at bounding box center [459, 397] width 201 height 121
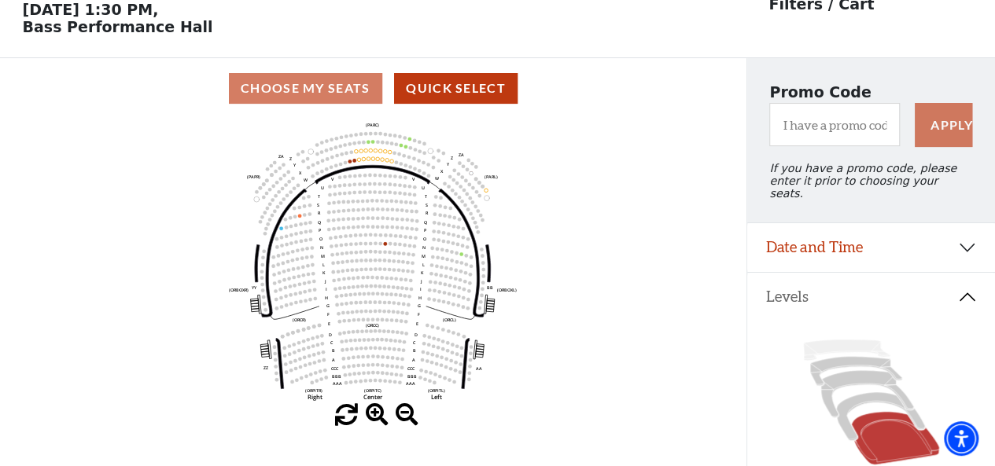
scroll to position [72, 0]
click at [352, 163] on icon "Left (ORPITL) Right (ORPITR) Center (ORPITC) ZZ AA YY BB ZA ZA (ORCL) (ORCR) (O…" at bounding box center [373, 261] width 672 height 285
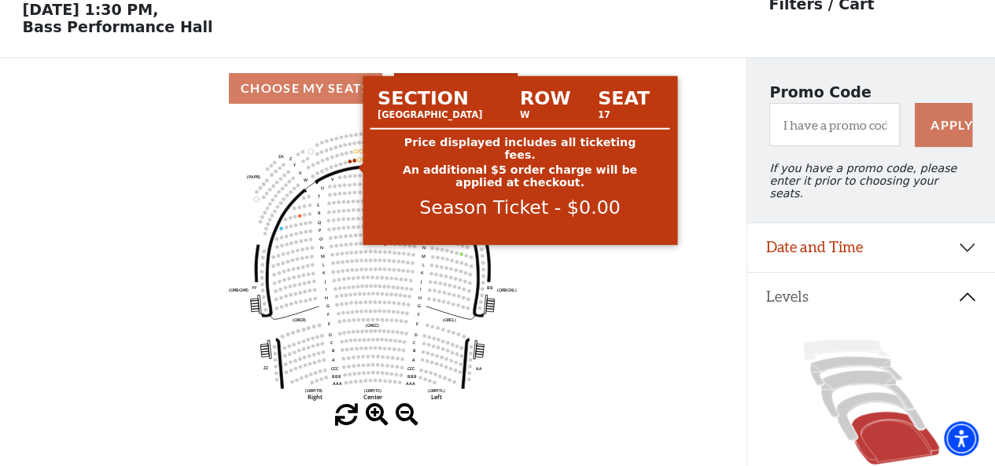
click at [354, 163] on circle at bounding box center [355, 161] width 4 height 4
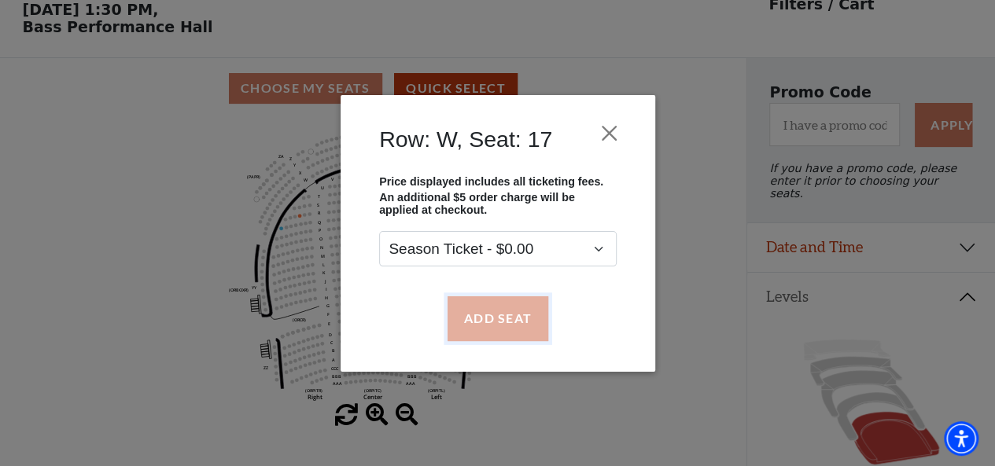
click at [528, 311] on button "Add Seat" at bounding box center [497, 319] width 101 height 44
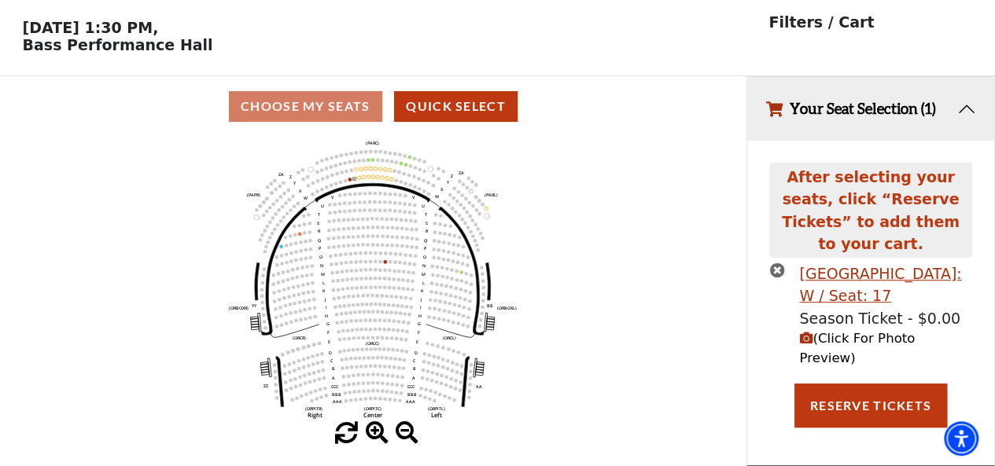
scroll to position [0, 0]
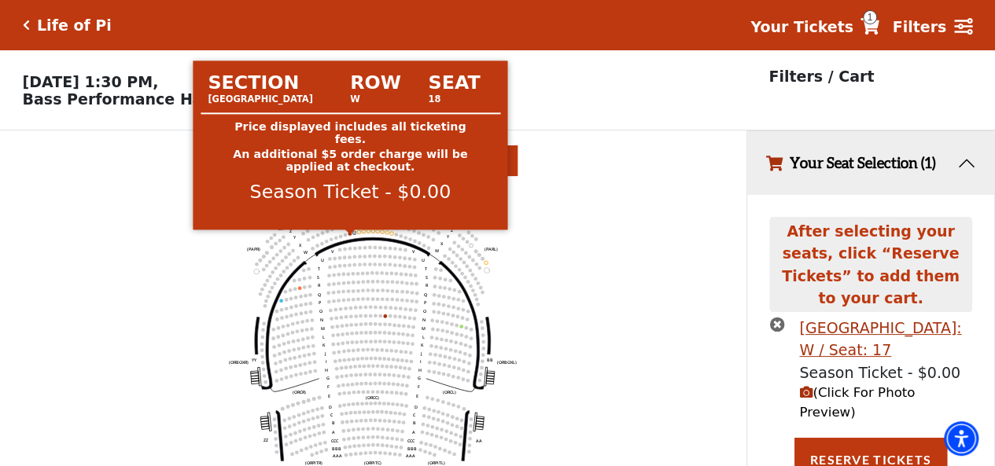
click at [349, 236] on circle at bounding box center [350, 234] width 4 height 4
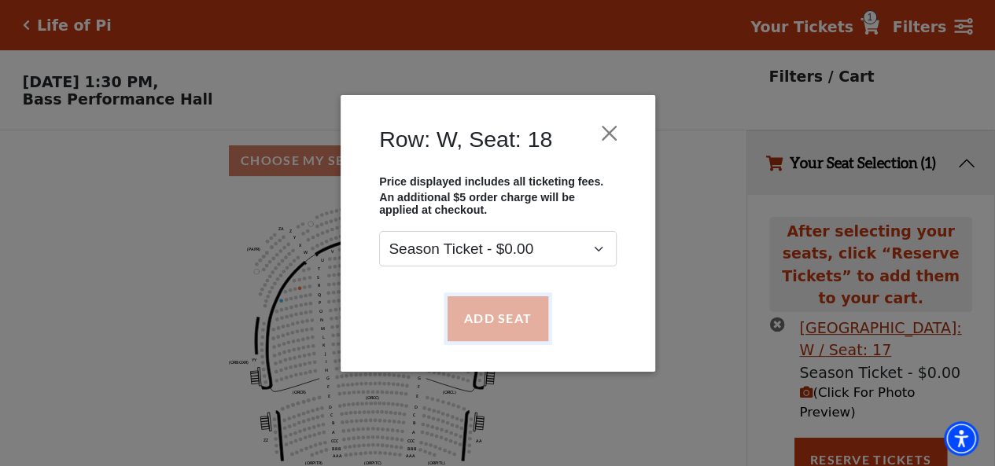
click at [510, 314] on button "Add Seat" at bounding box center [497, 319] width 101 height 44
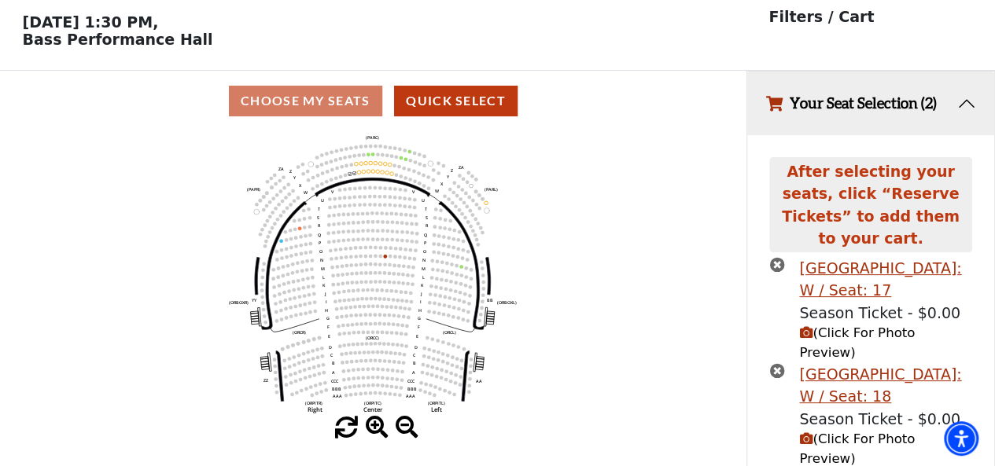
scroll to position [64, 0]
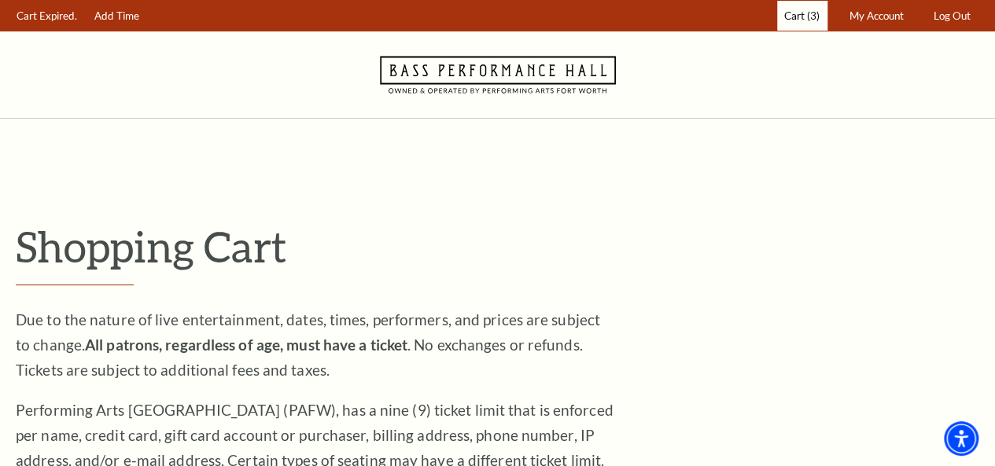
click at [801, 15] on span "Cart" at bounding box center [794, 15] width 20 height 13
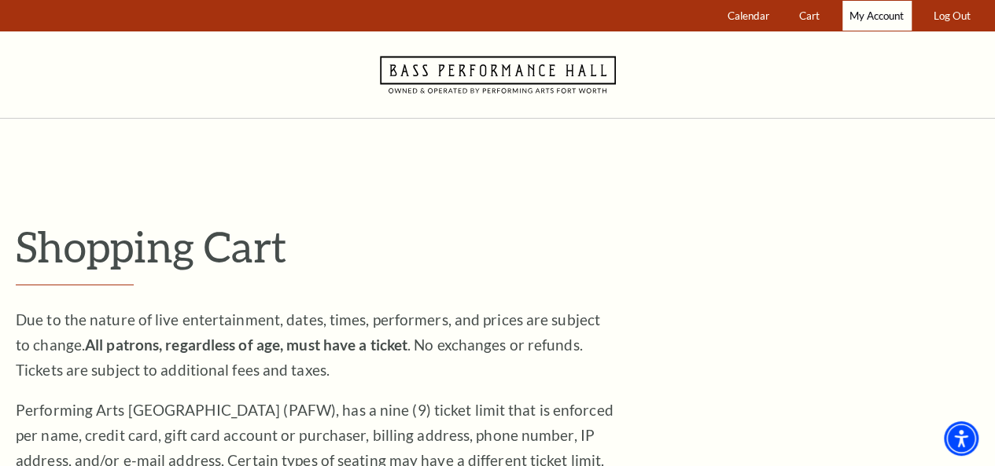
click at [875, 10] on span "My Account" at bounding box center [876, 15] width 54 height 13
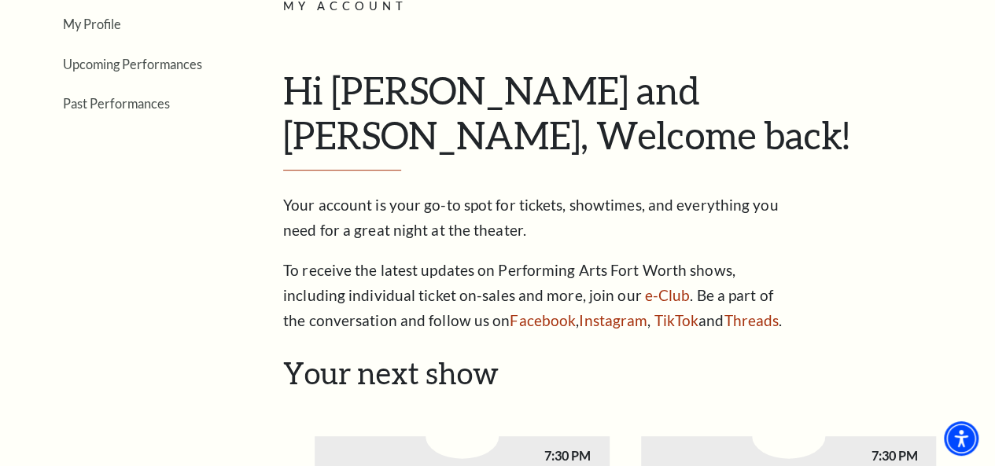
scroll to position [157, 0]
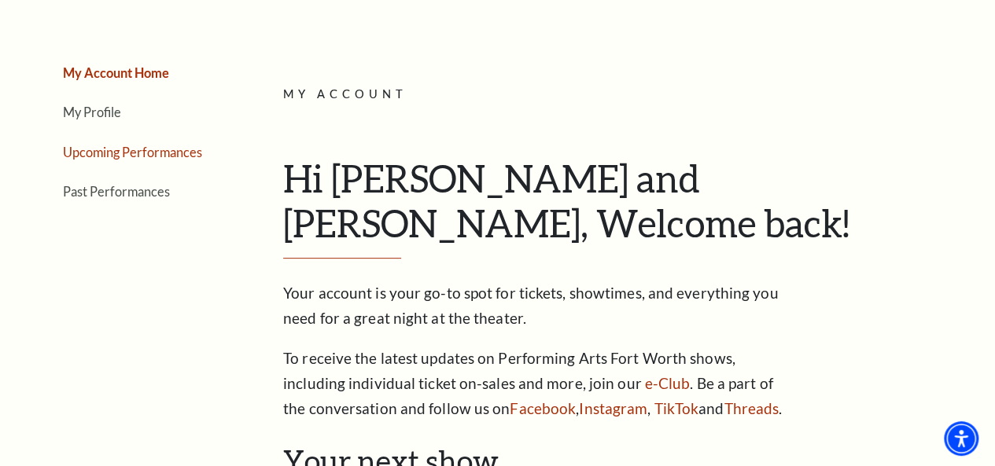
click at [120, 157] on link "Upcoming Performances" at bounding box center [132, 152] width 139 height 15
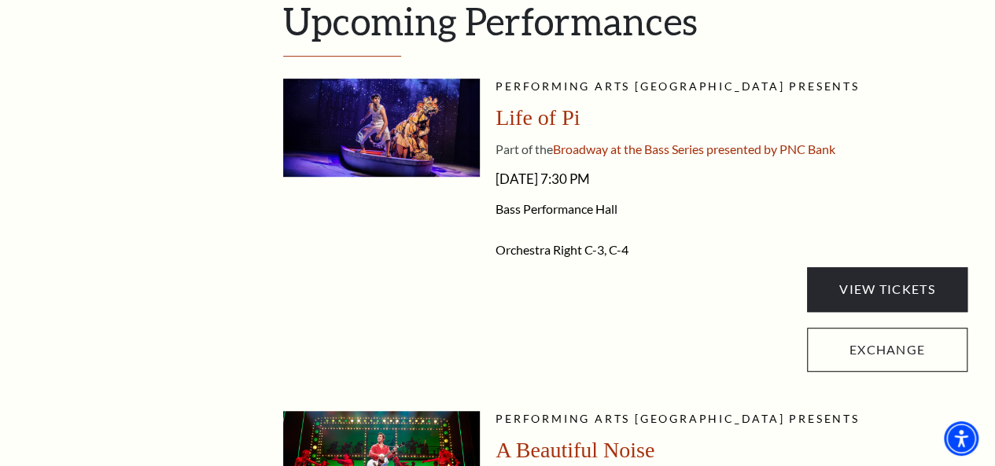
scroll to position [393, 0]
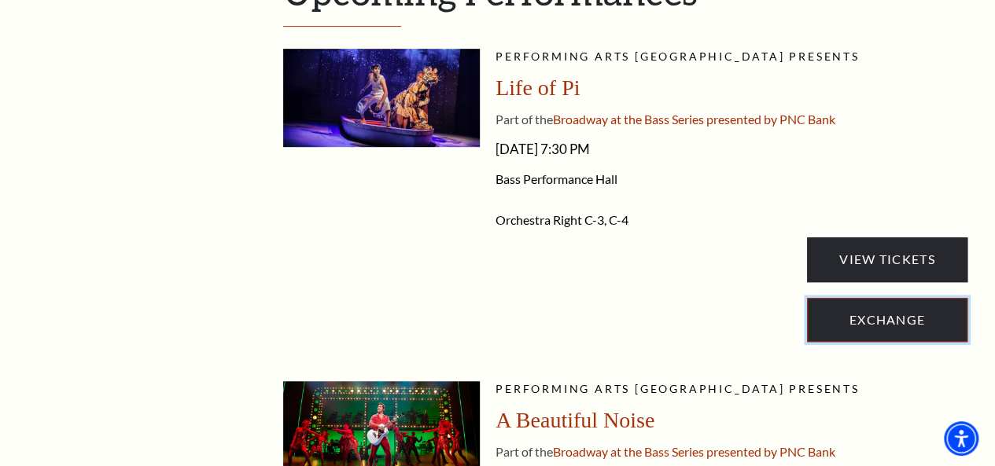
click at [890, 333] on link "Exchange" at bounding box center [887, 320] width 160 height 44
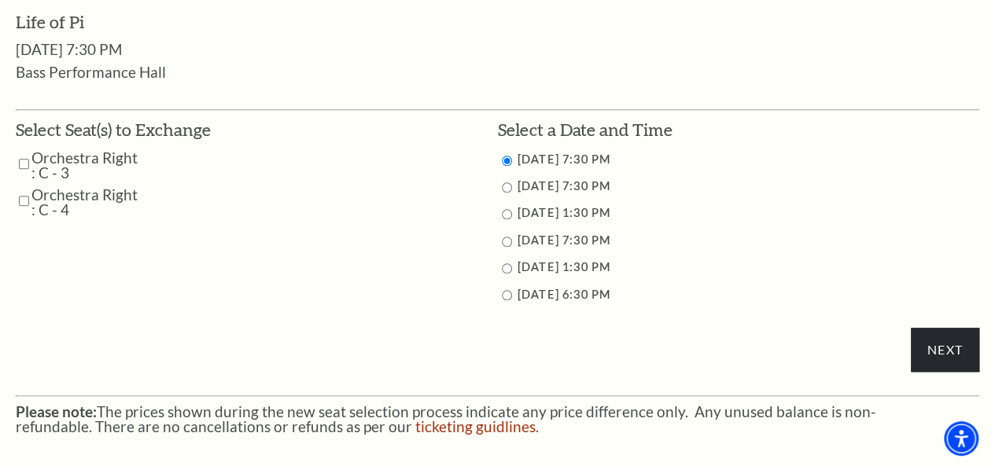
scroll to position [708, 0]
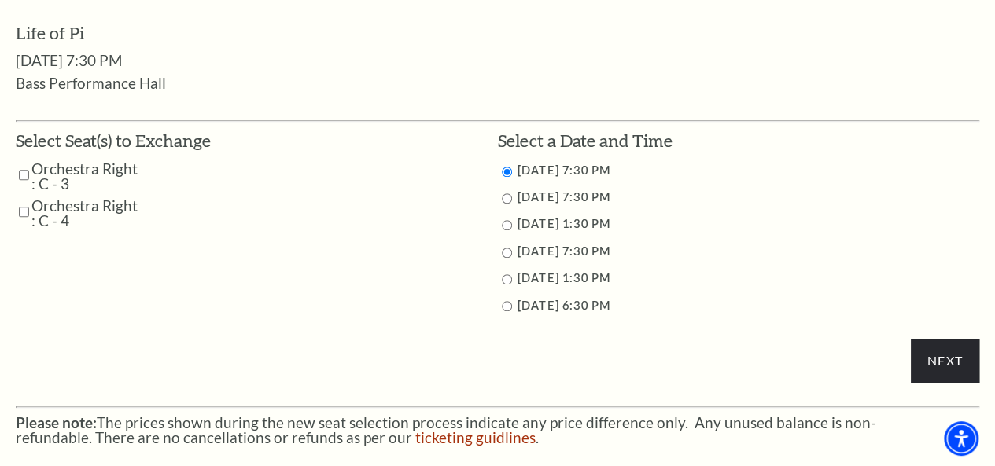
click at [24, 179] on input "Orchestra Right : C - 3" at bounding box center [24, 175] width 10 height 28
checkbox input "true"
click at [20, 215] on input "Orchestra Right : C - 4" at bounding box center [24, 212] width 10 height 28
checkbox input "true"
click at [509, 230] on input "9/27/2025 1:30 PM" at bounding box center [507, 225] width 10 height 10
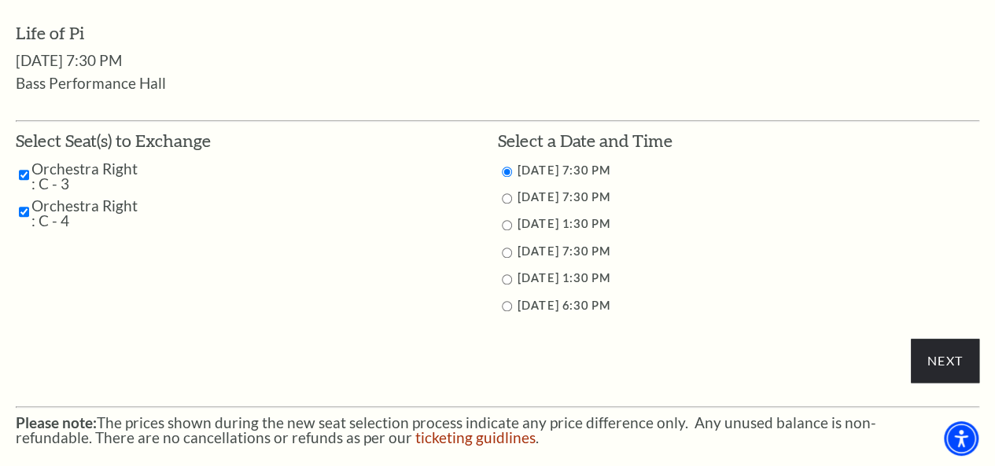
radio input "true"
click at [926, 372] on input "Next" at bounding box center [945, 361] width 68 height 44
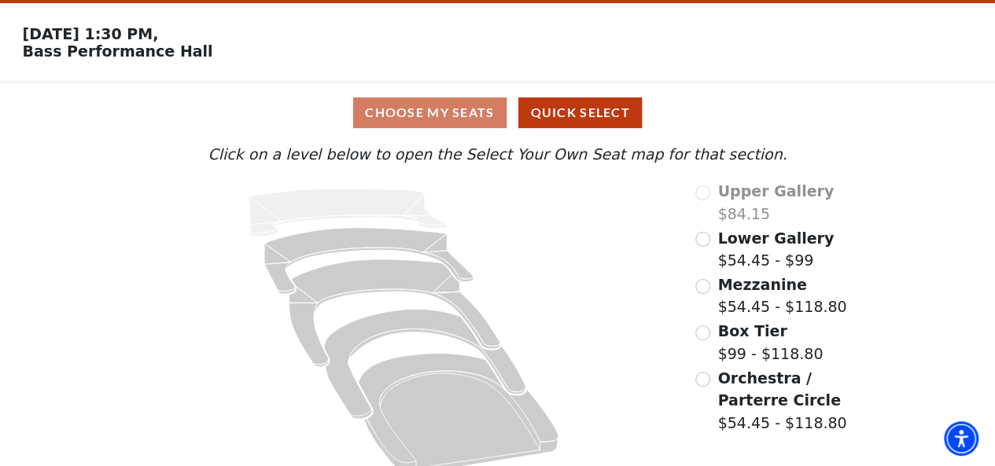
scroll to position [69, 0]
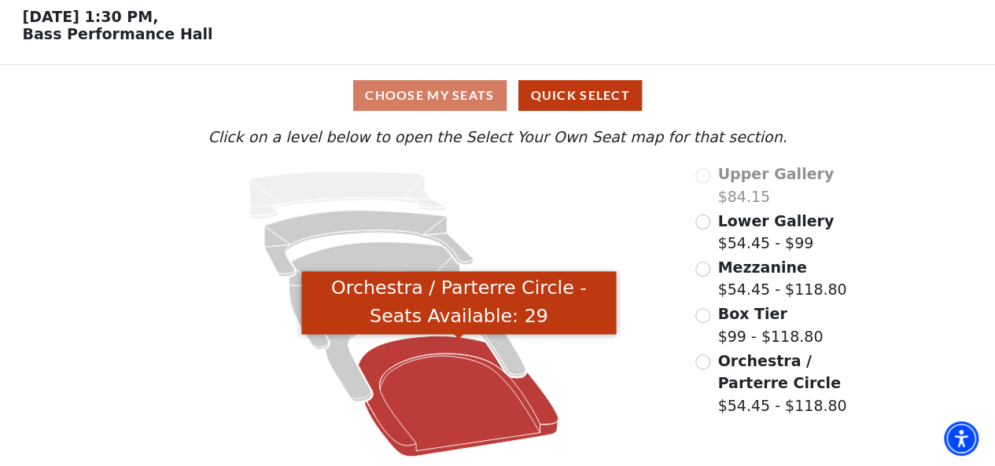
click at [522, 403] on icon "Orchestra / Parterre Circle - Seats Available: 29" at bounding box center [459, 397] width 201 height 121
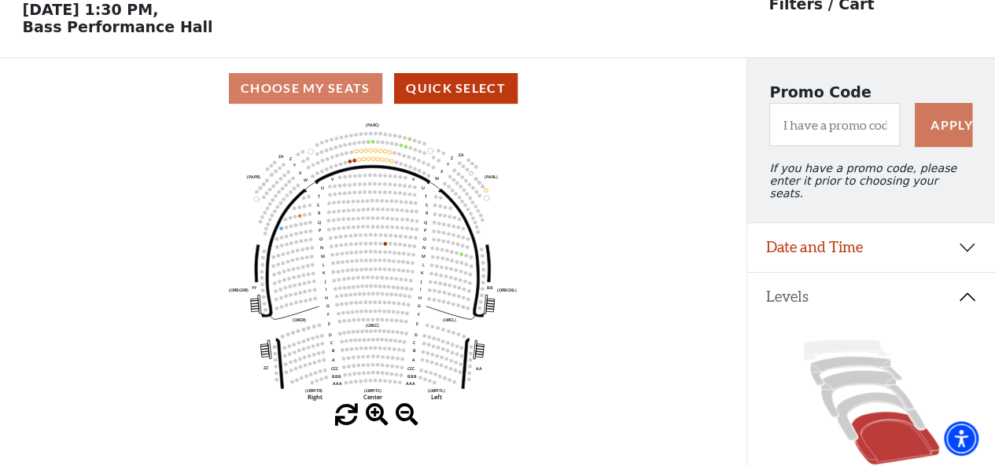
scroll to position [72, 0]
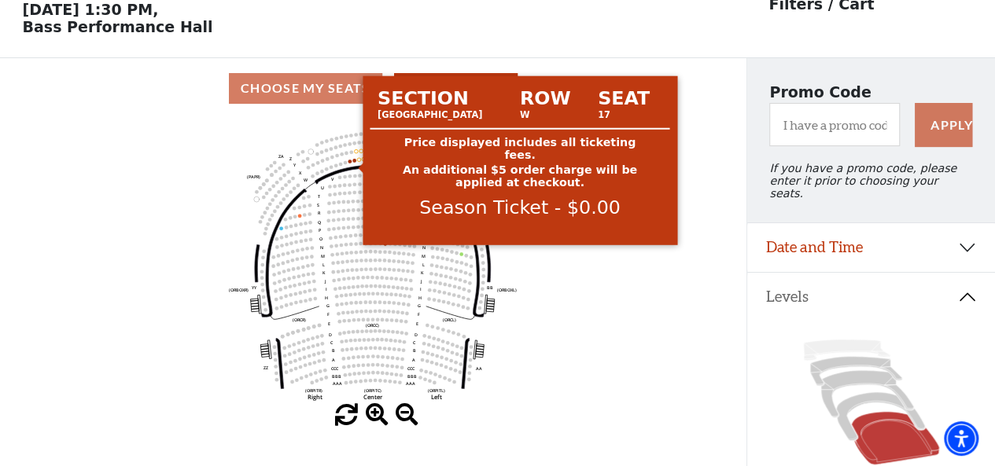
click at [354, 163] on circle at bounding box center [355, 161] width 4 height 4
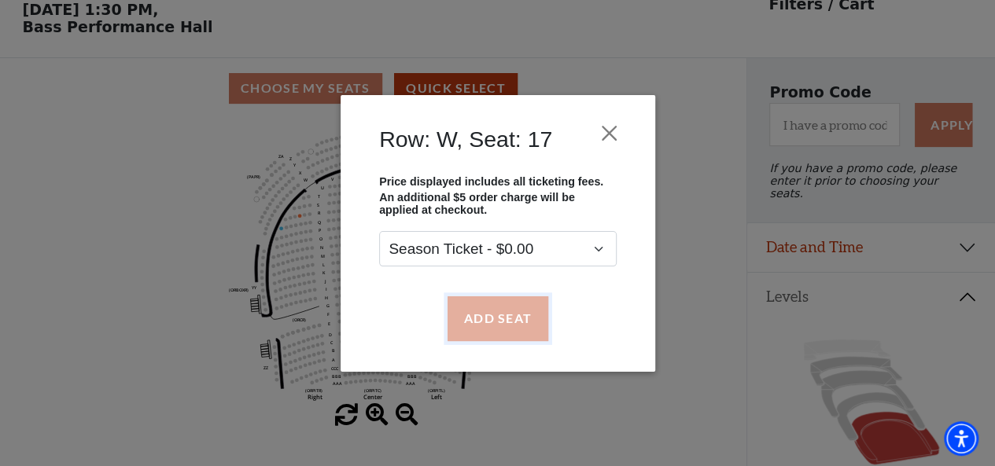
click at [519, 316] on button "Add Seat" at bounding box center [497, 319] width 101 height 44
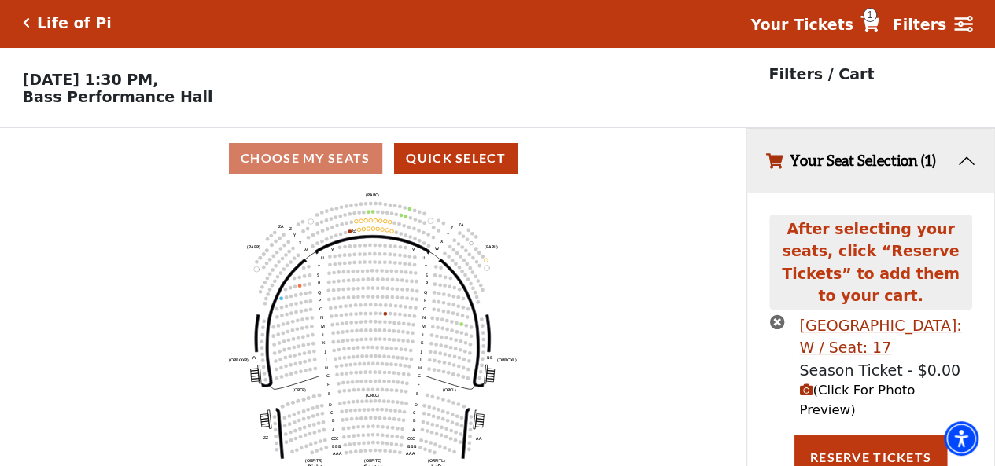
scroll to position [0, 0]
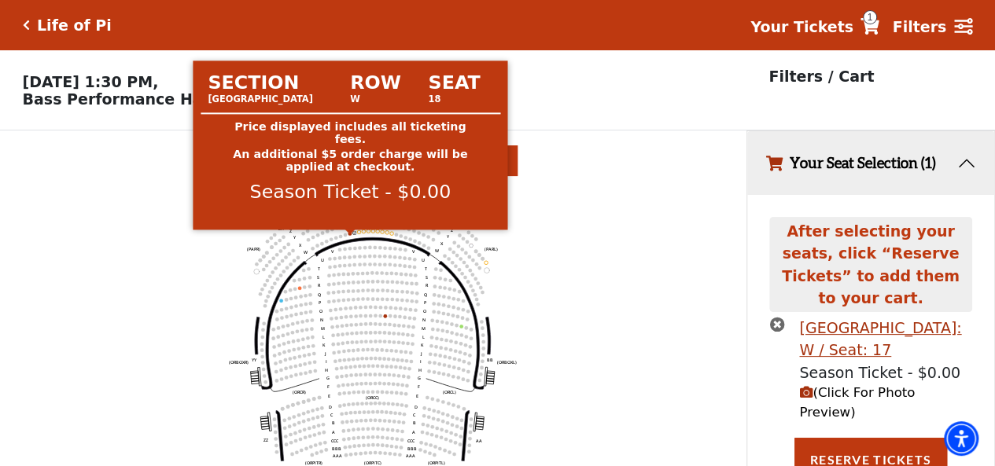
click at [349, 236] on circle at bounding box center [350, 234] width 4 height 4
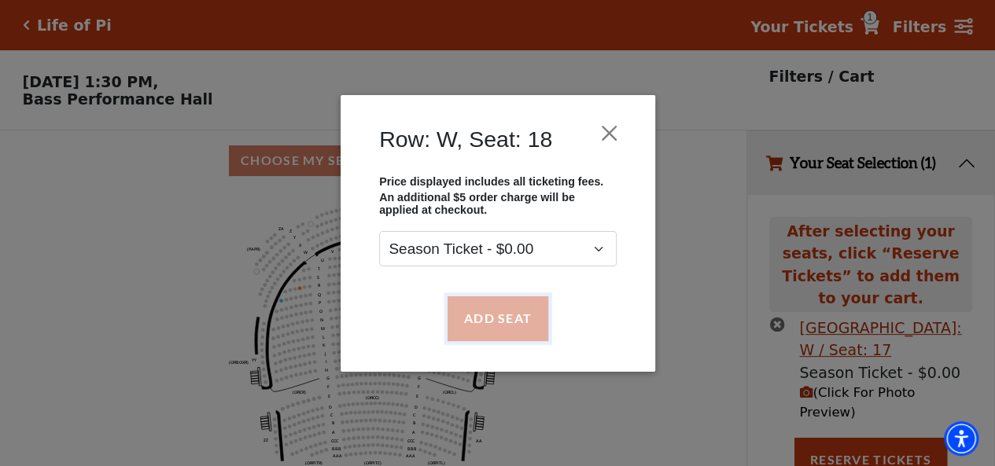
click at [497, 304] on button "Add Seat" at bounding box center [497, 319] width 101 height 44
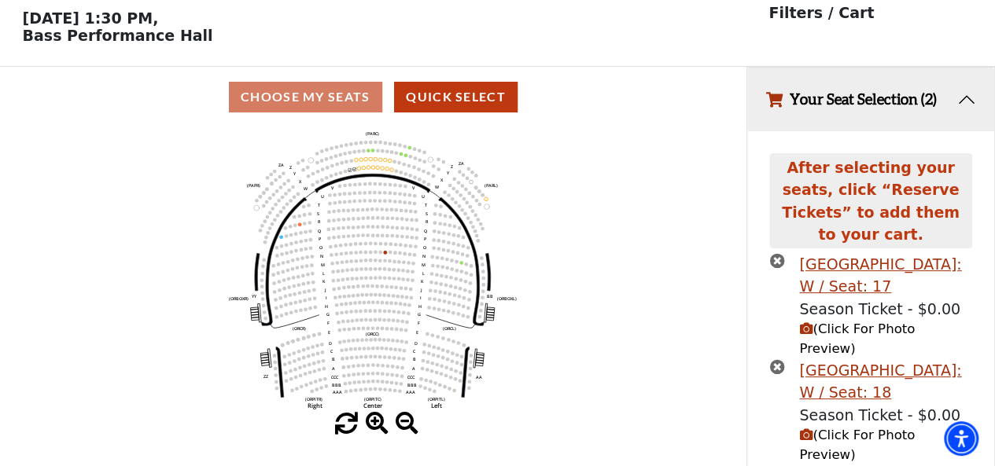
scroll to position [102, 0]
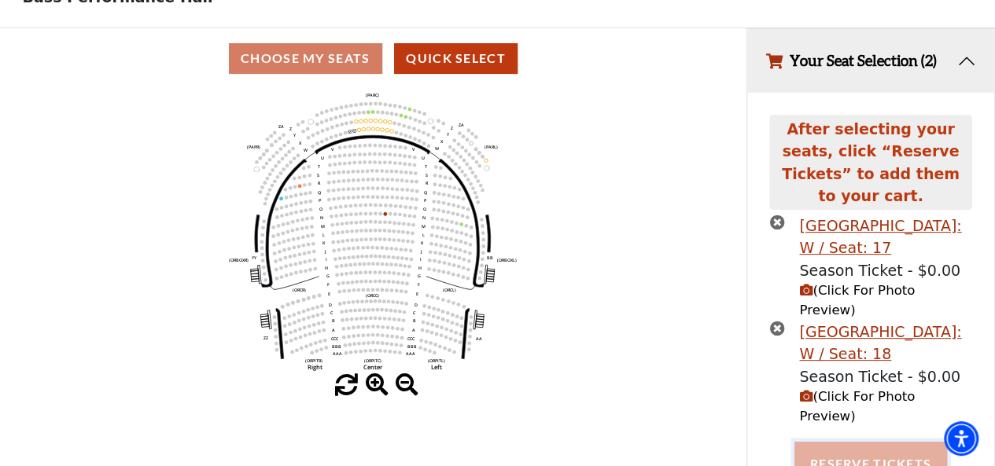
click at [871, 442] on button "Reserve Tickets" at bounding box center [870, 464] width 153 height 44
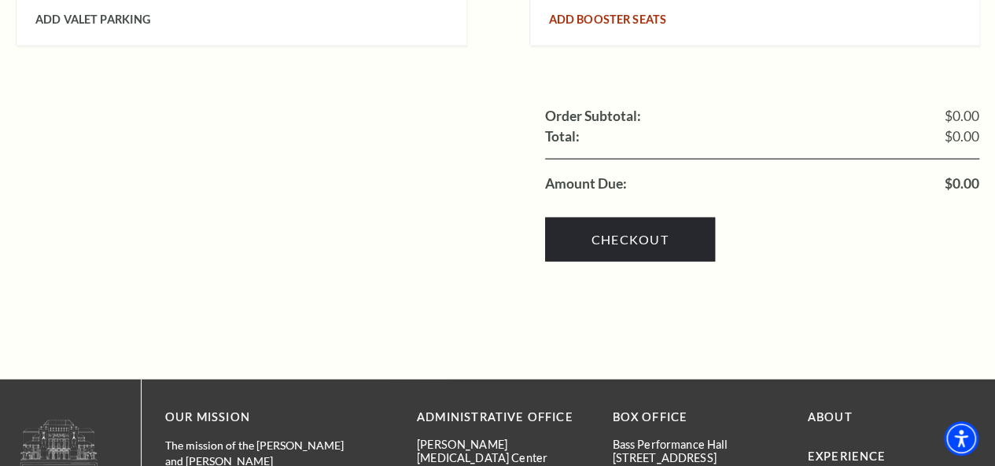
scroll to position [1809, 0]
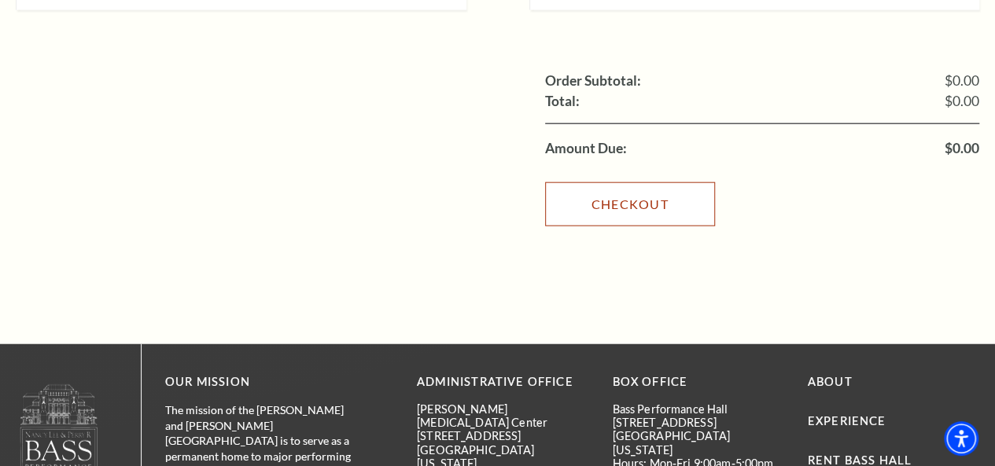
click at [661, 182] on link "Checkout" at bounding box center [630, 204] width 170 height 44
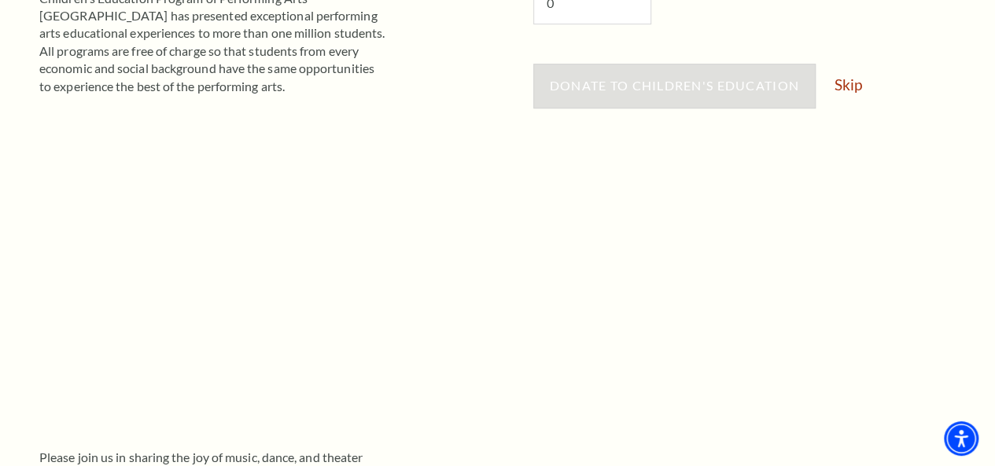
scroll to position [472, 0]
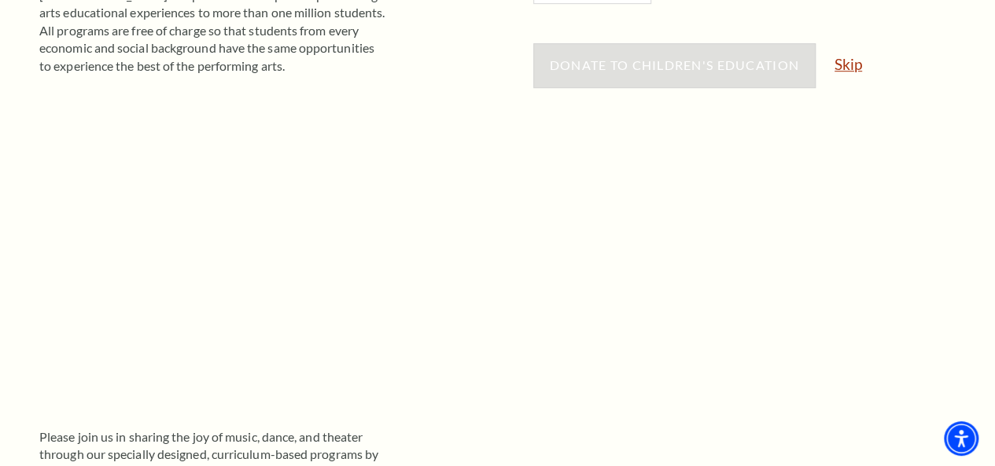
click at [851, 59] on link "Skip" at bounding box center [848, 64] width 28 height 15
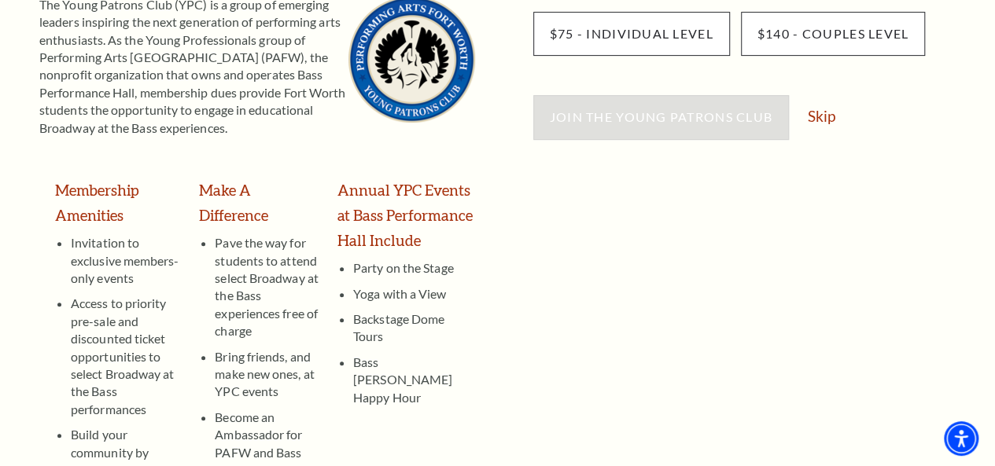
scroll to position [315, 0]
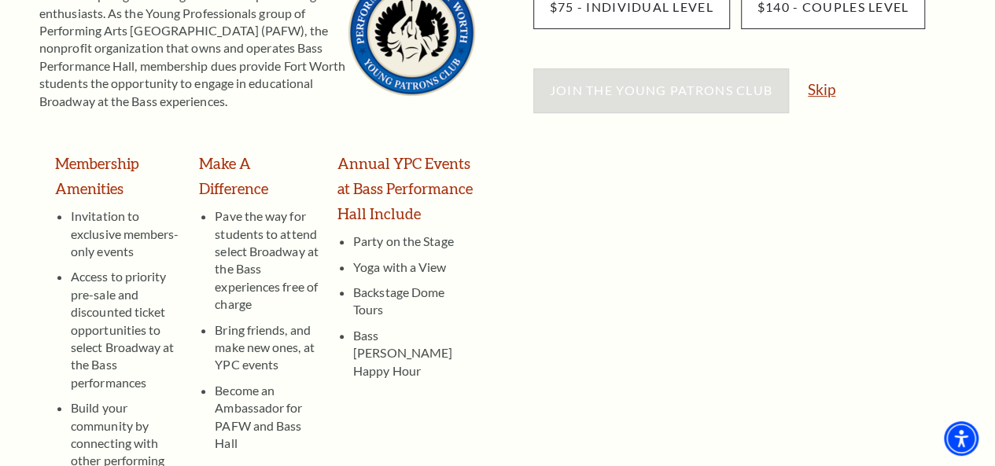
click at [826, 85] on link "Skip" at bounding box center [822, 89] width 28 height 15
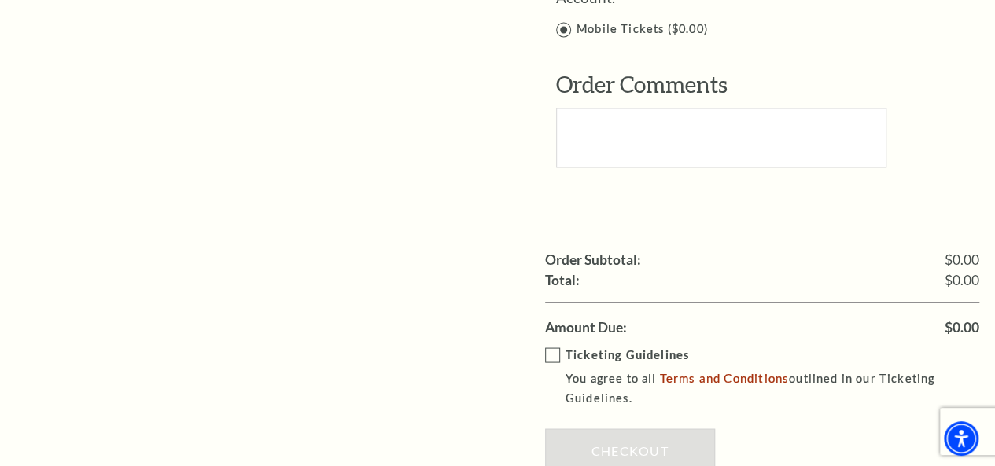
scroll to position [1494, 0]
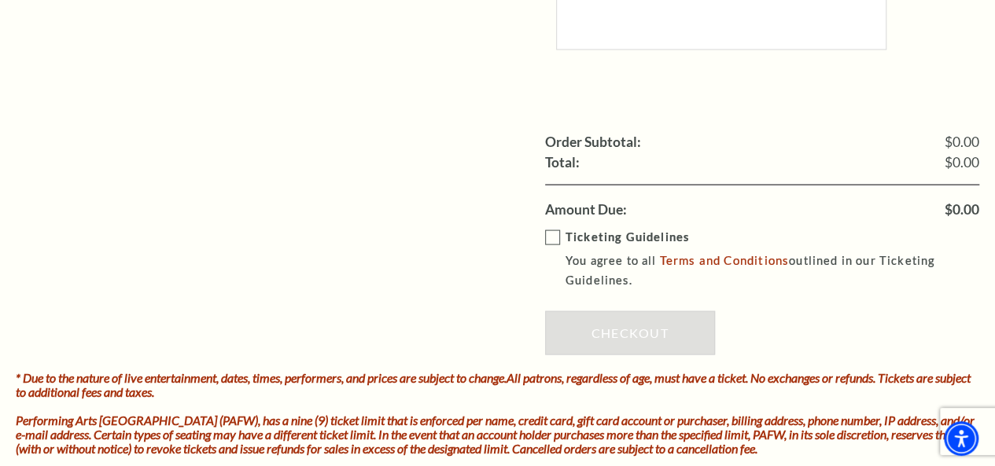
click at [554, 228] on label "Ticketing Guidelines You agree to all Terms and Conditions outlined in our Tick…" at bounding box center [773, 259] width 457 height 63
click at [0, 0] on input "Ticketing Guidelines You agree to all Terms and Conditions outlined in our Tick…" at bounding box center [0, 0] width 0 height 0
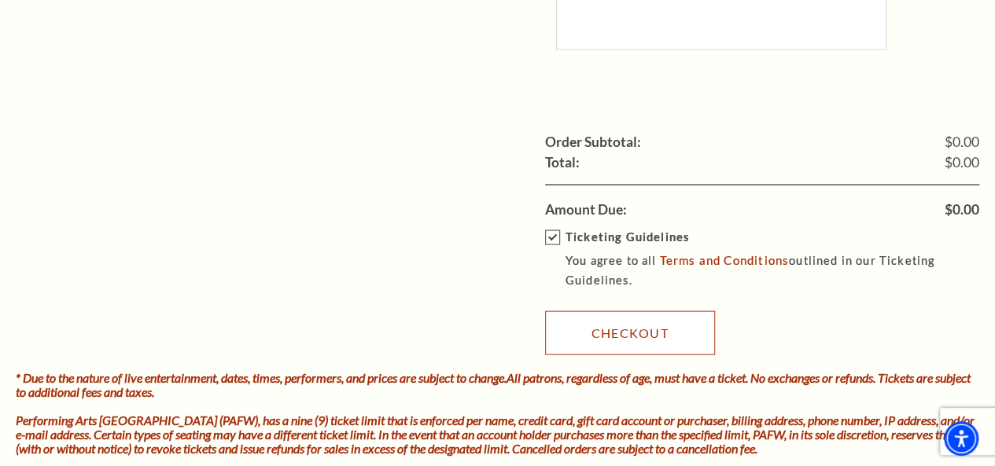
click at [616, 315] on link "Checkout" at bounding box center [630, 333] width 170 height 44
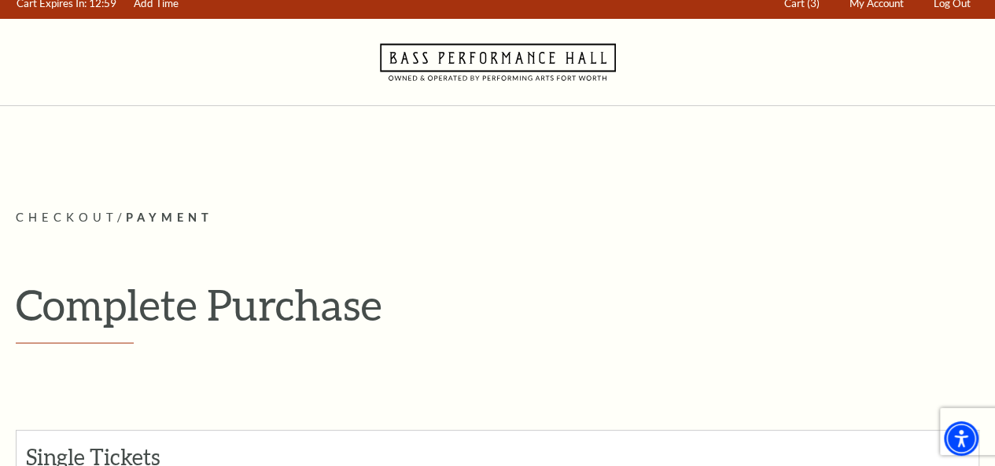
scroll to position [0, 0]
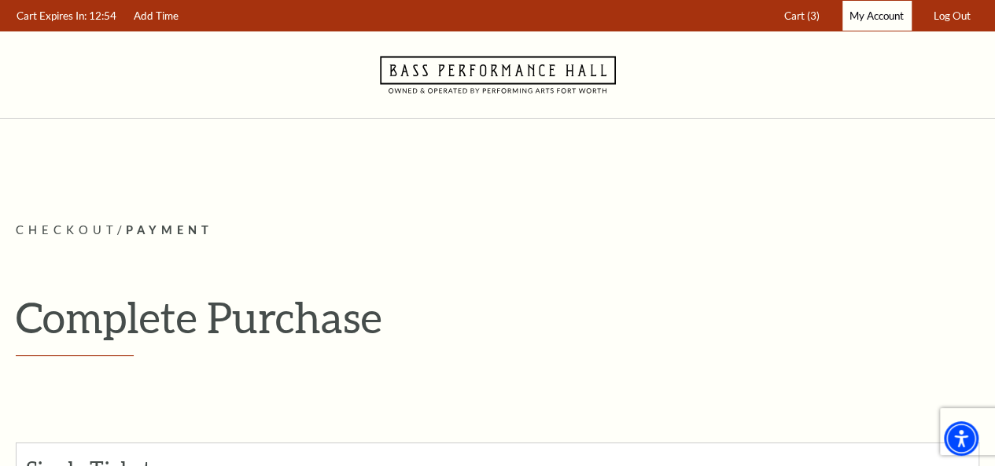
click at [866, 18] on span "My Account" at bounding box center [876, 15] width 54 height 13
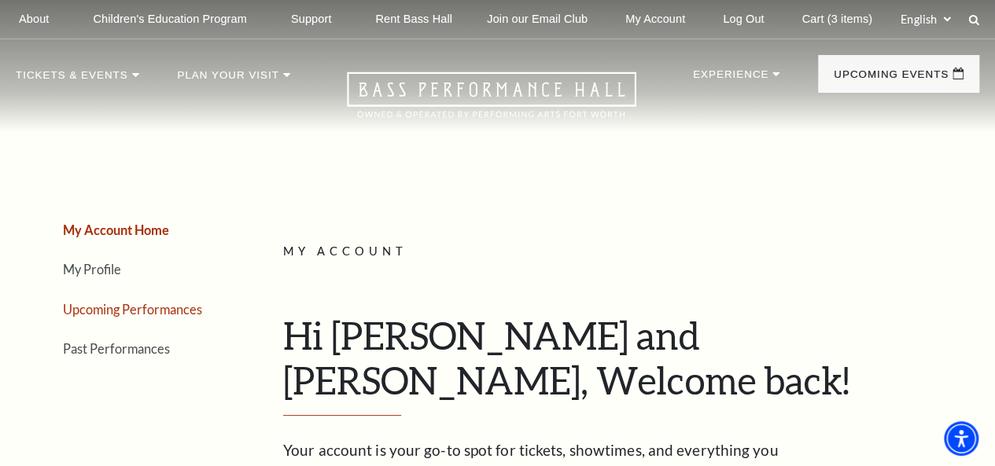
click at [167, 315] on link "Upcoming Performances" at bounding box center [132, 309] width 139 height 15
